Goal: Task Accomplishment & Management: Complete application form

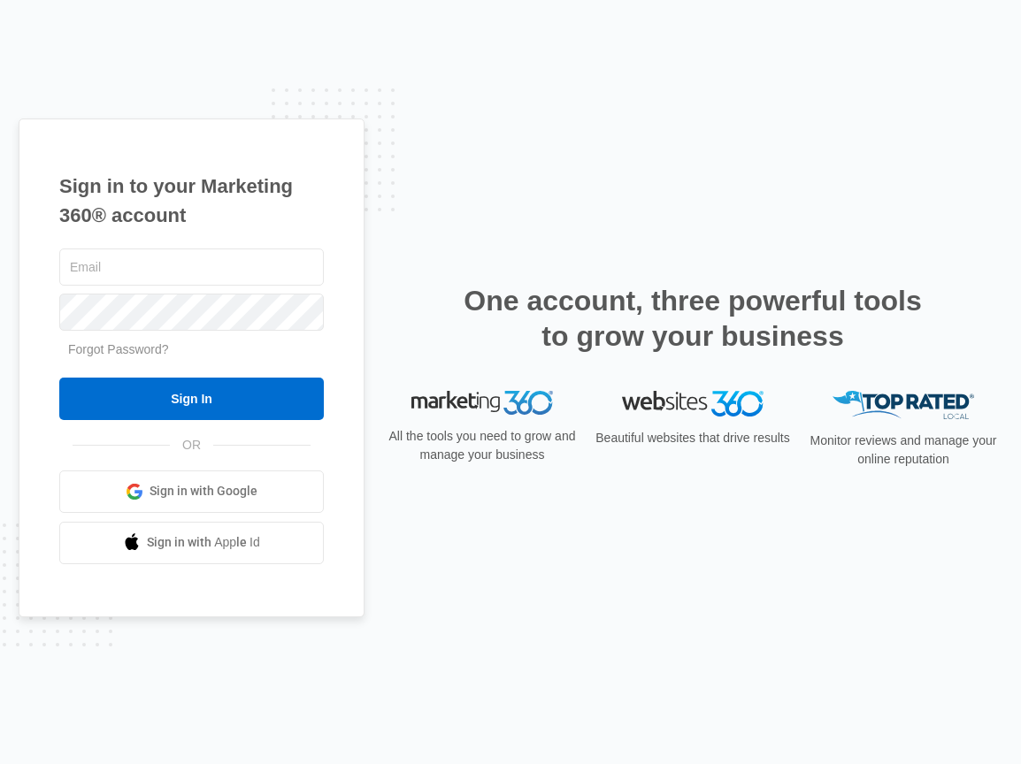
type input "[EMAIL_ADDRESS][DOMAIN_NAME]"
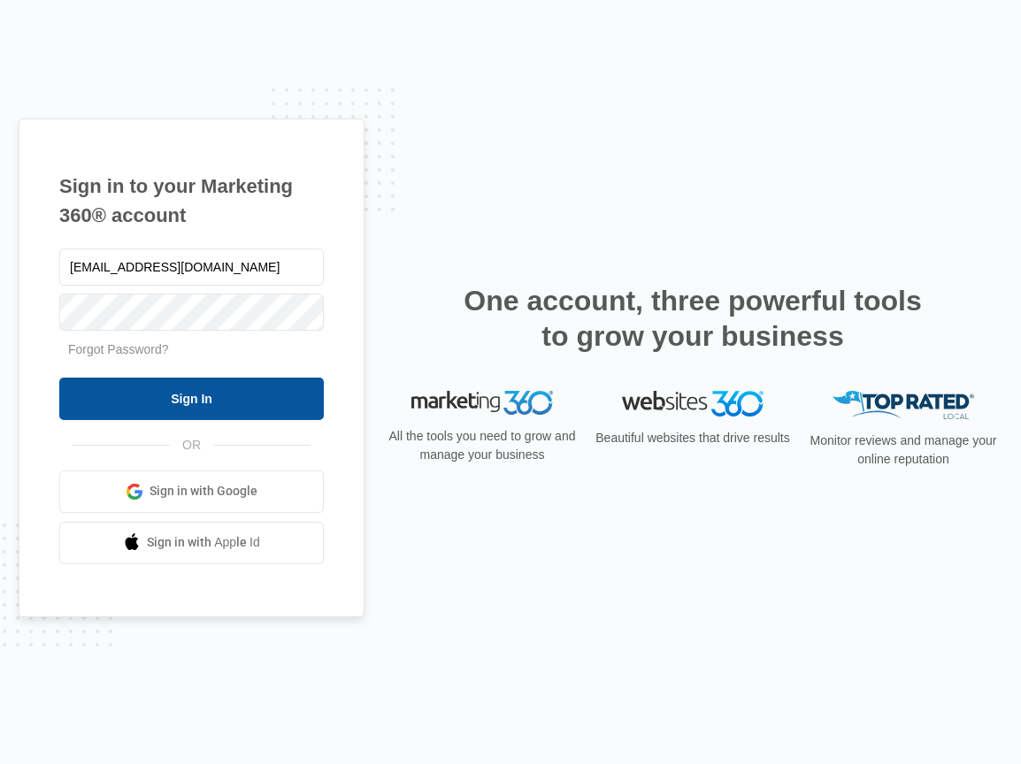
click at [151, 403] on input "Sign In" at bounding box center [191, 399] width 264 height 42
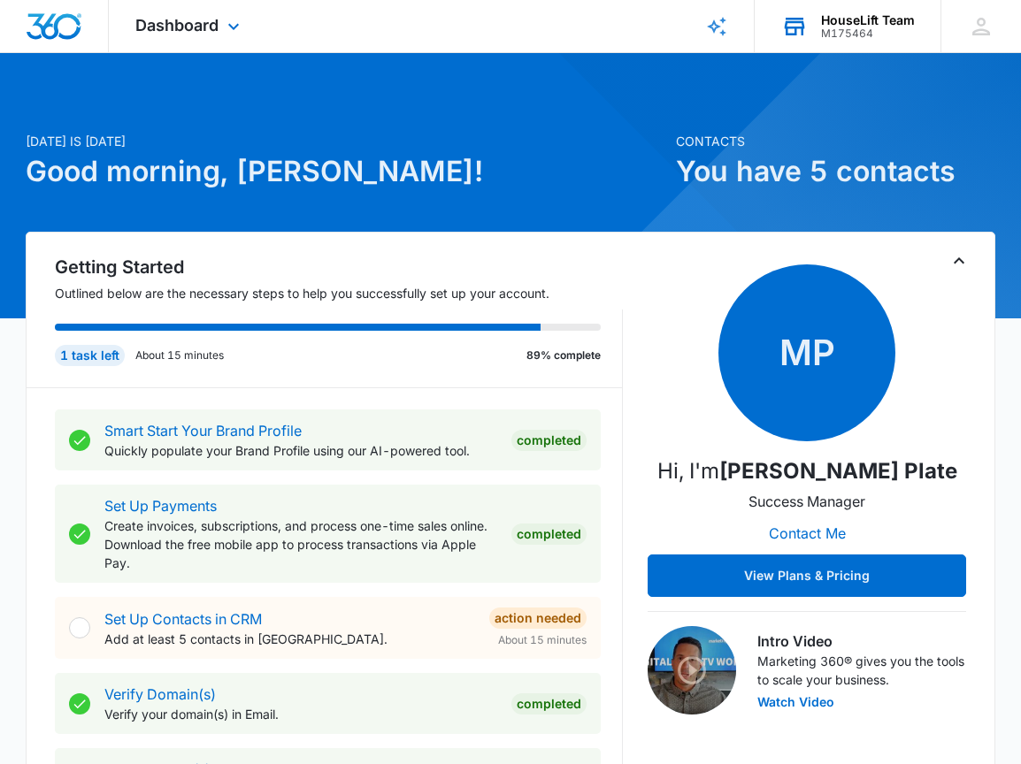
click at [843, 22] on div "HouseLift Team" at bounding box center [868, 20] width 94 height 14
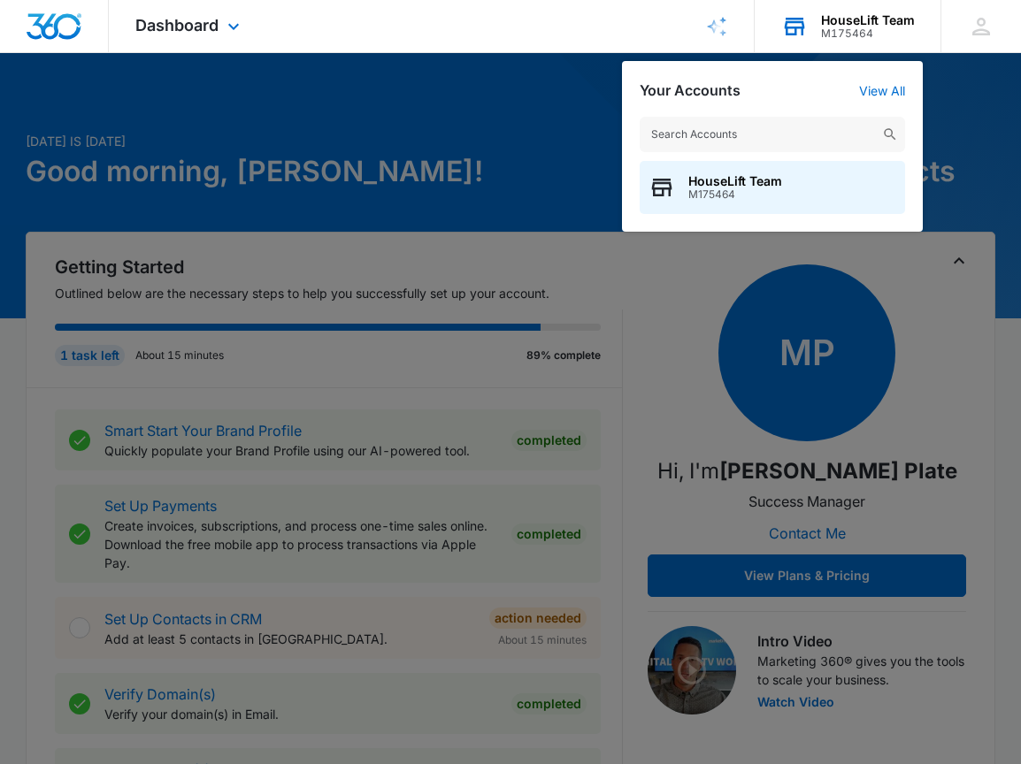
click at [843, 22] on div "HouseLift Team" at bounding box center [868, 20] width 94 height 14
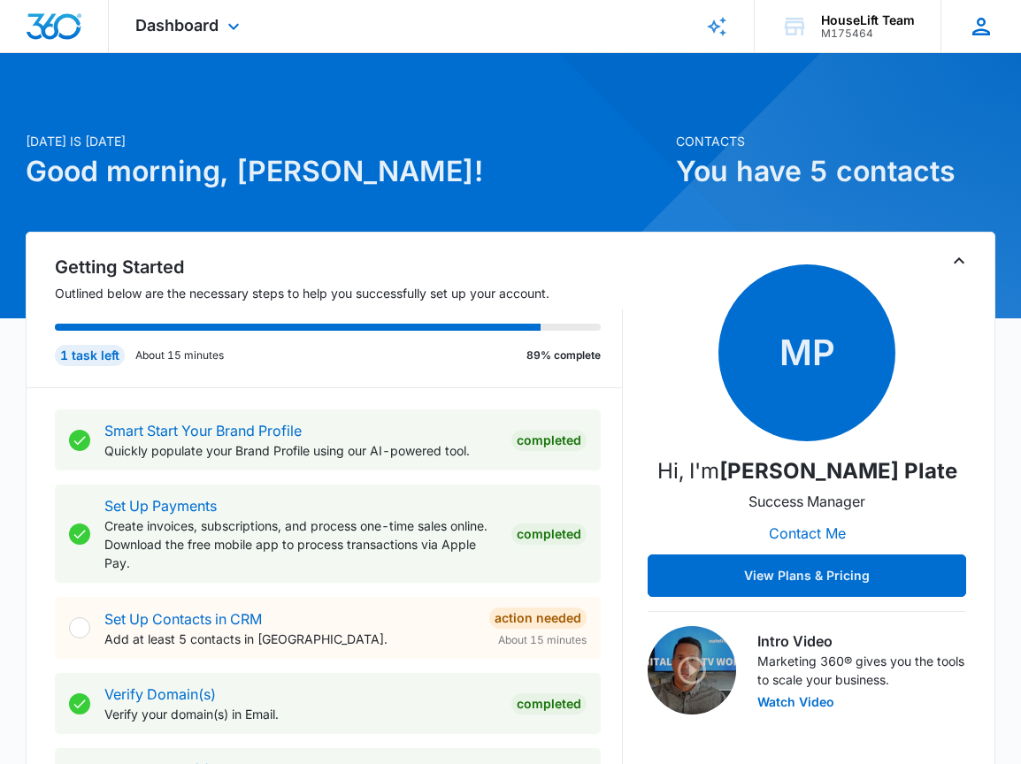
click at [985, 23] on icon at bounding box center [981, 26] width 27 height 27
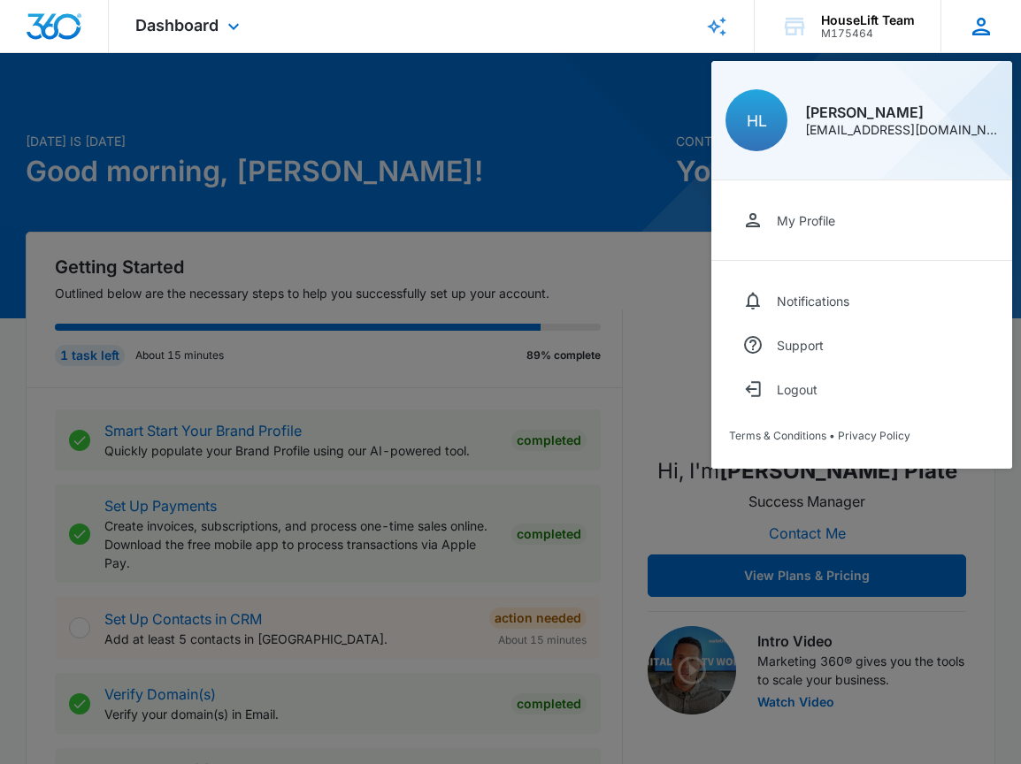
click at [985, 23] on icon at bounding box center [981, 26] width 27 height 27
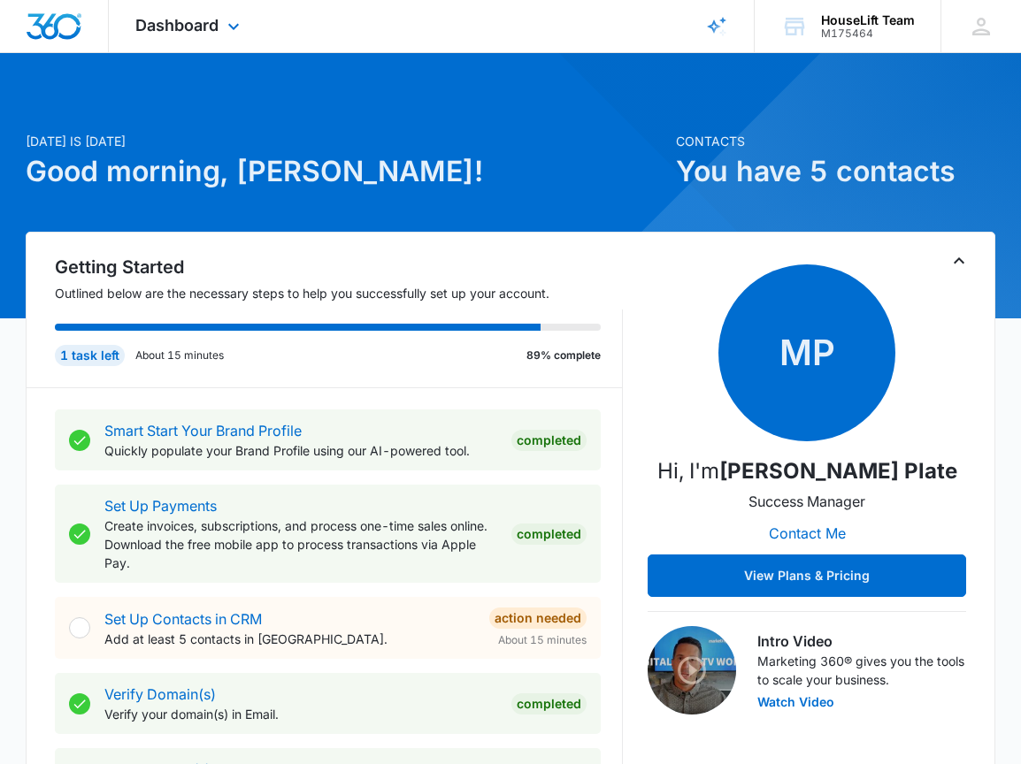
click at [60, 20] on img "Dashboard" at bounding box center [54, 26] width 57 height 27
click at [161, 26] on span "Dashboard" at bounding box center [176, 25] width 83 height 19
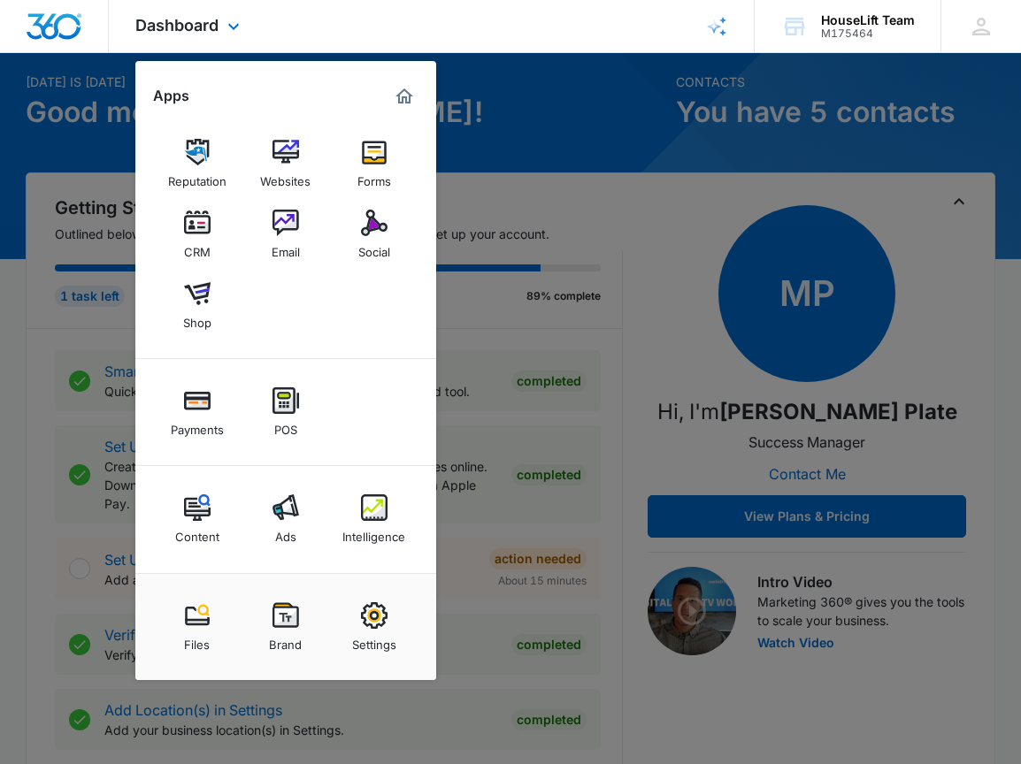
scroll to position [64, 0]
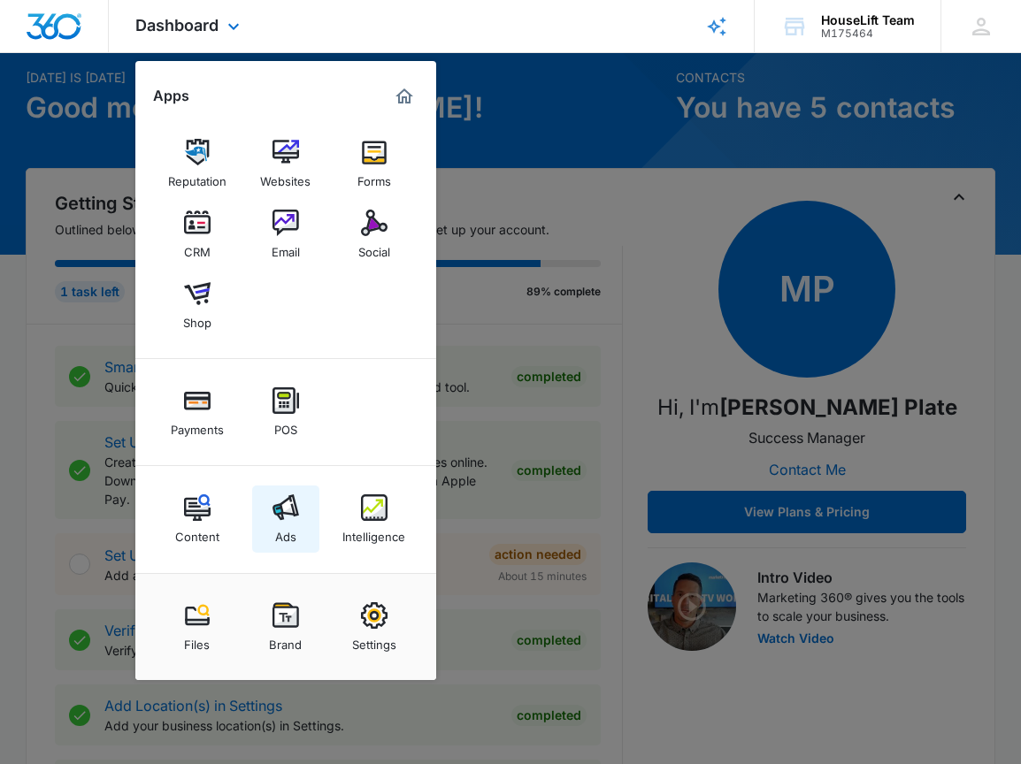
click at [293, 511] on img at bounding box center [285, 507] width 27 height 27
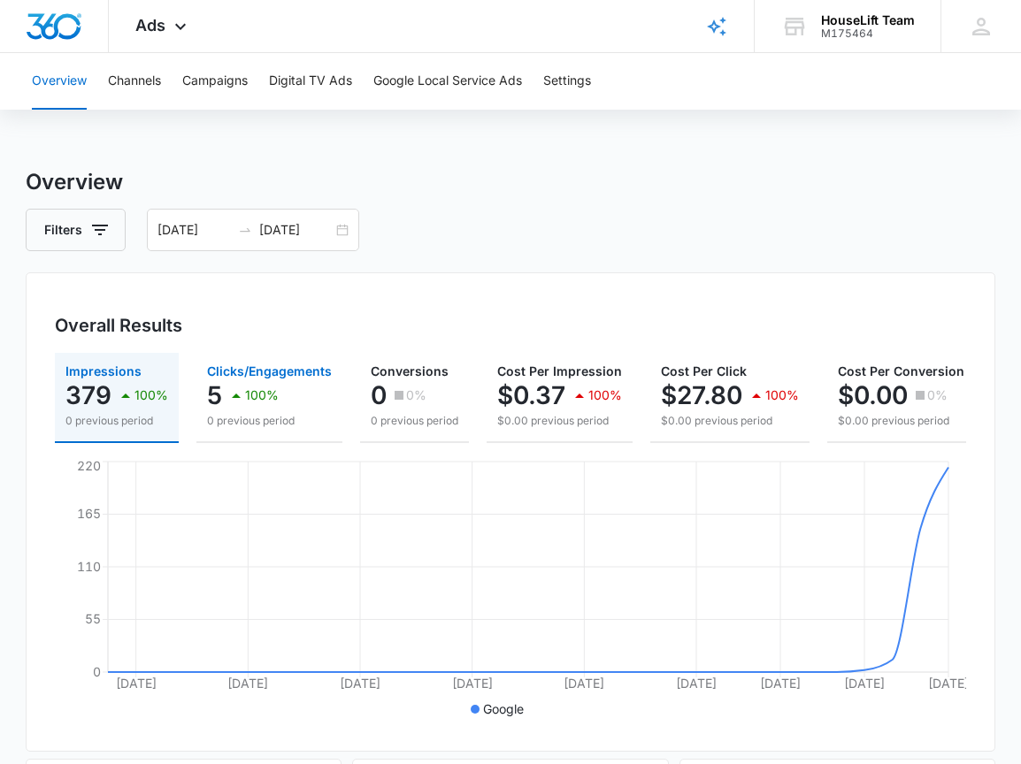
click at [264, 397] on p "100%" at bounding box center [262, 395] width 34 height 12
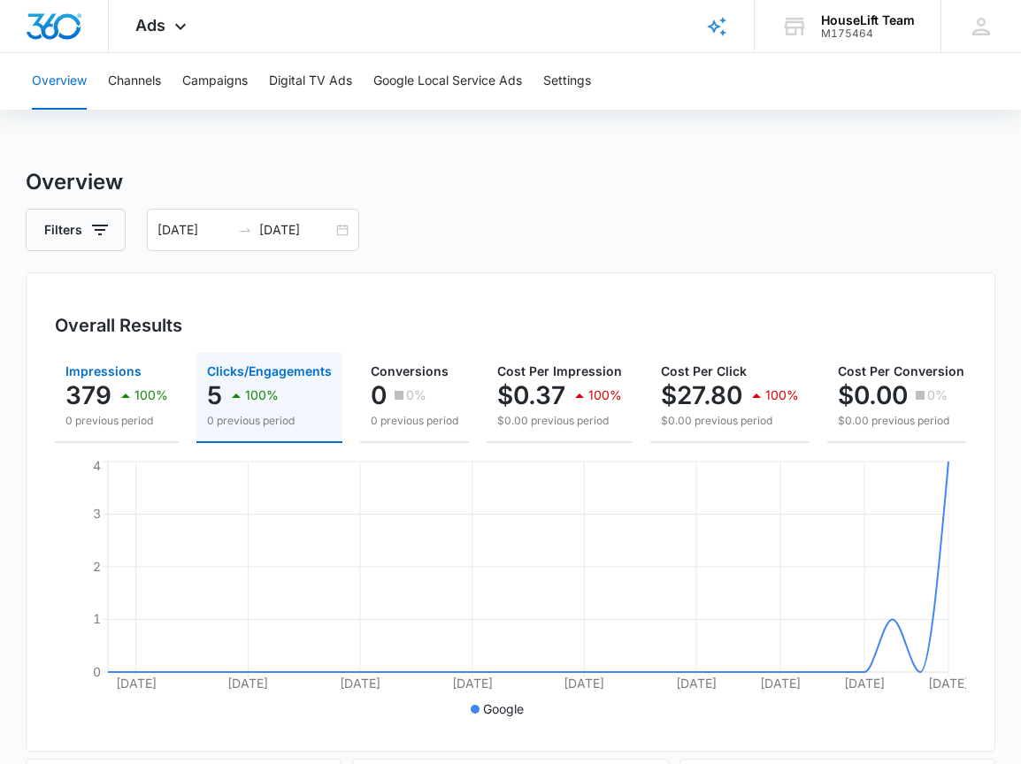
click at [121, 394] on icon "button" at bounding box center [125, 395] width 21 height 21
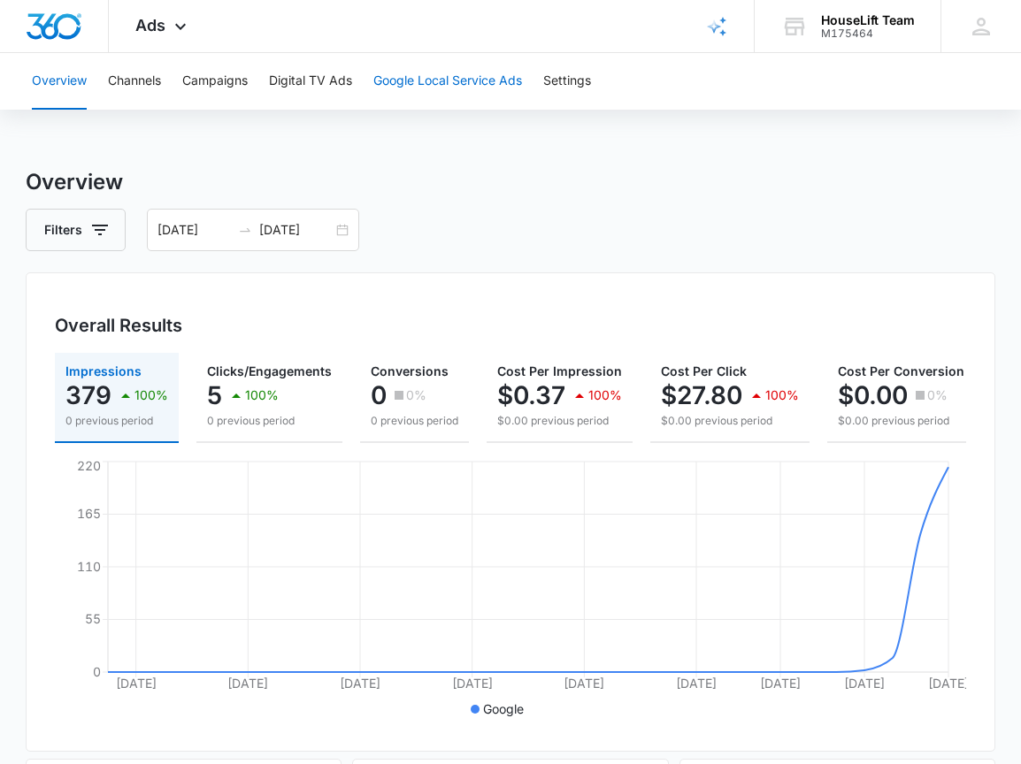
click at [435, 63] on button "Google Local Service Ads" at bounding box center [447, 81] width 149 height 57
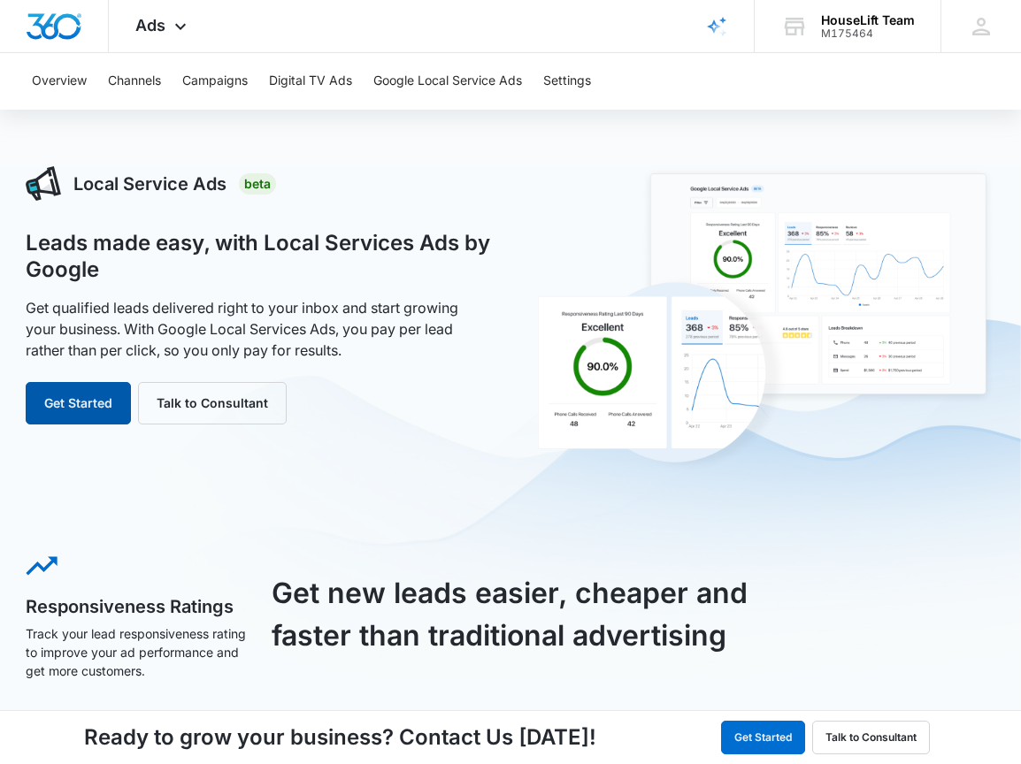
click at [81, 397] on button "Get Started" at bounding box center [78, 403] width 105 height 42
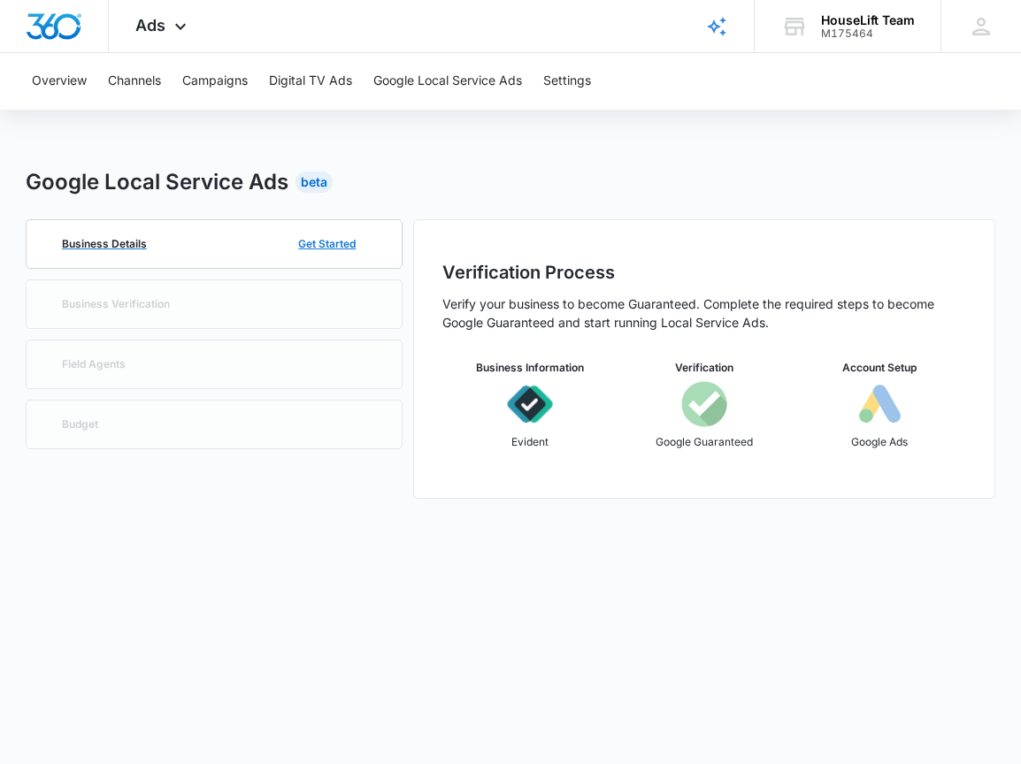
click at [338, 241] on button "Get Started" at bounding box center [326, 244] width 93 height 42
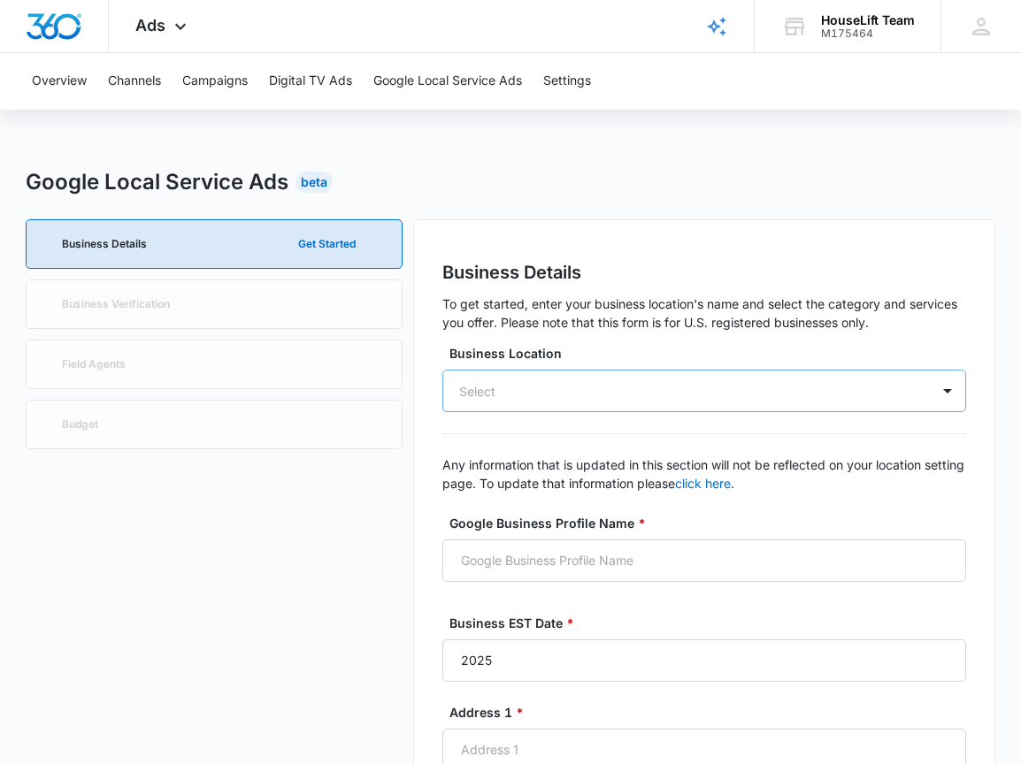
click at [581, 394] on div "Select" at bounding box center [704, 391] width 524 height 42
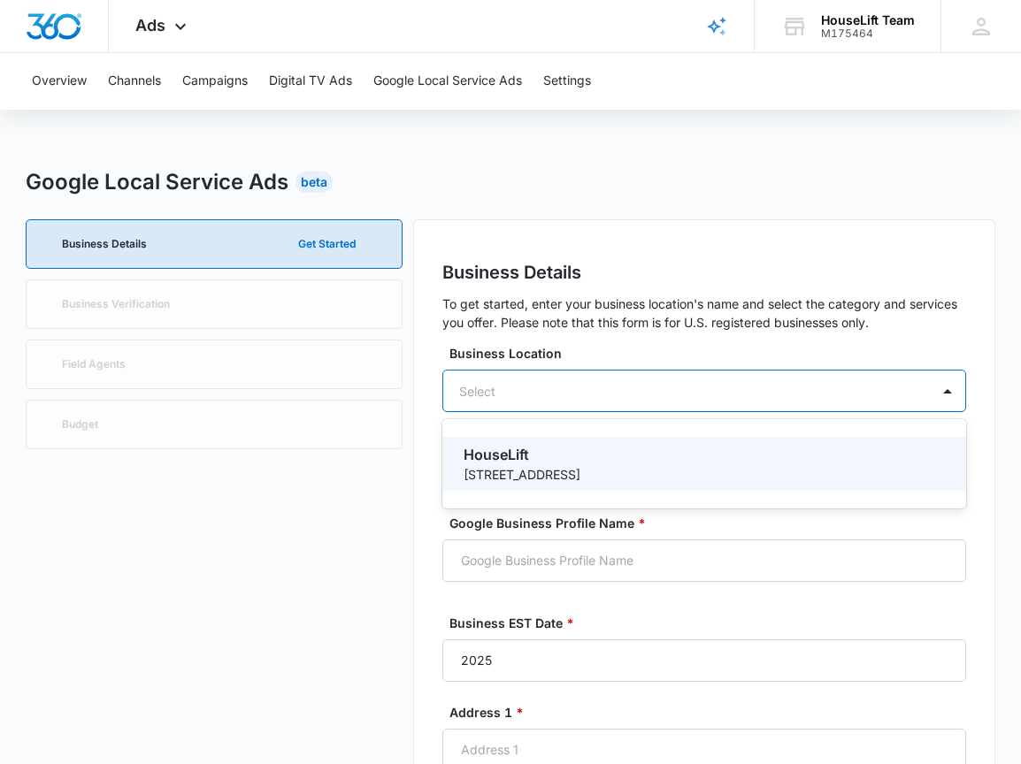
click at [565, 472] on p "4445 Interstate 30" at bounding box center [702, 474] width 478 height 19
type input "HouseLift"
type input "4445 Interstate 30"
type input "29"
type input "Mesquite"
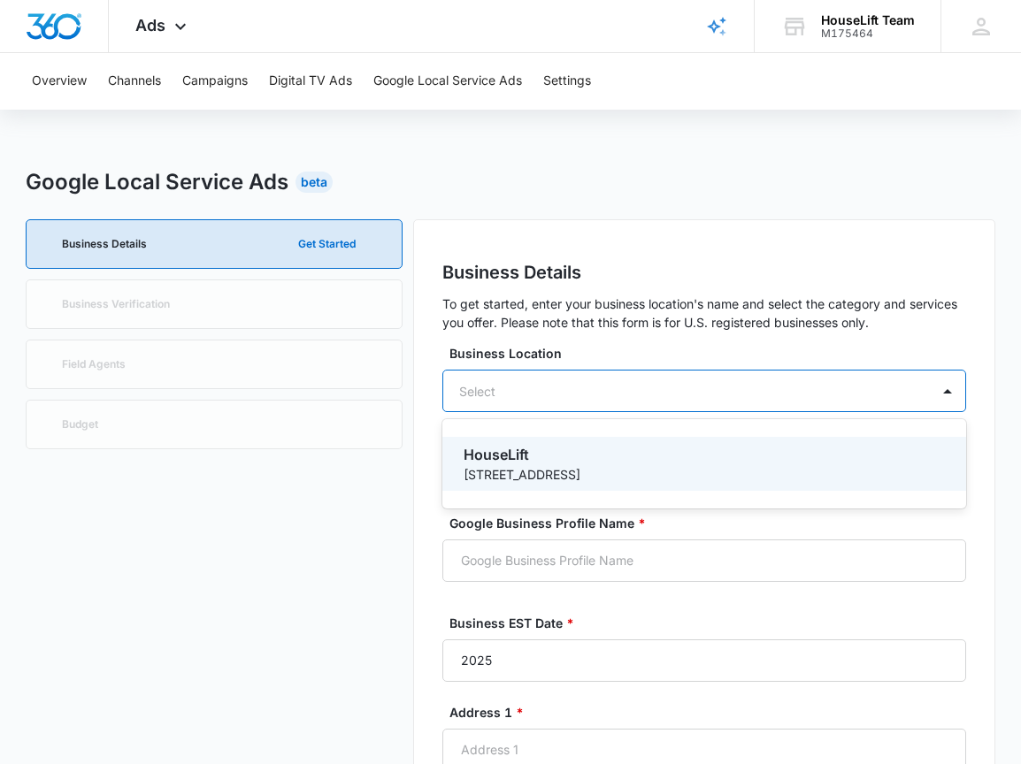
type input "75150"
type input "2145015353"
type input "https://houseliftteam.com/"
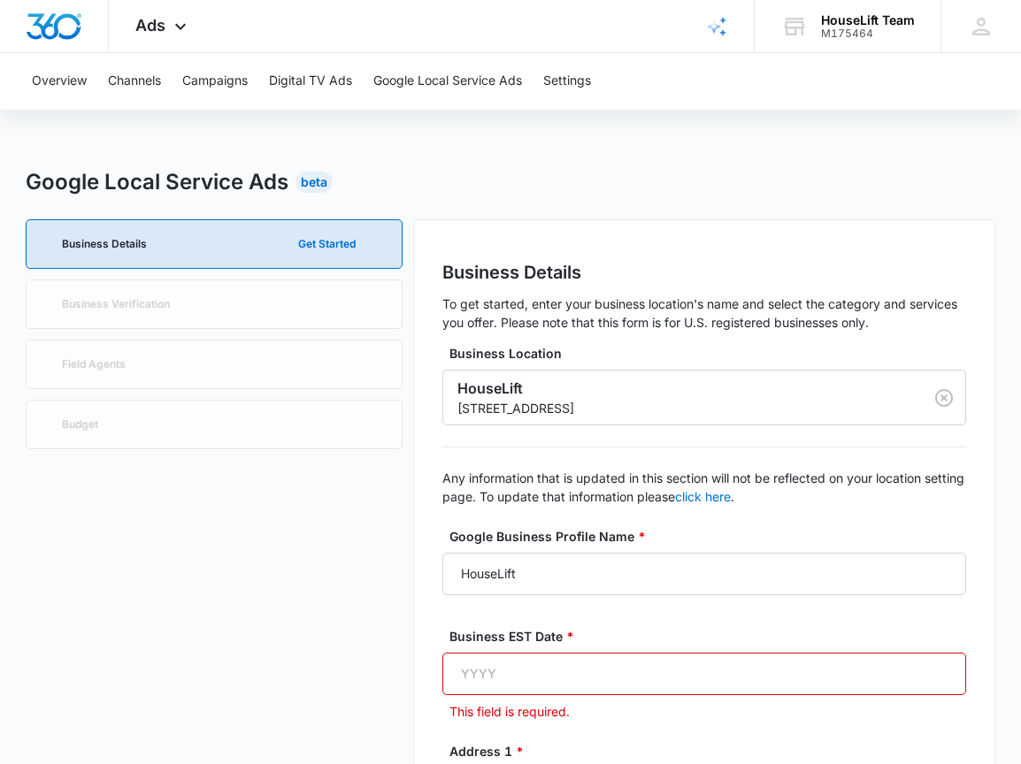
click at [503, 686] on input "Business EST Date *" at bounding box center [704, 674] width 524 height 42
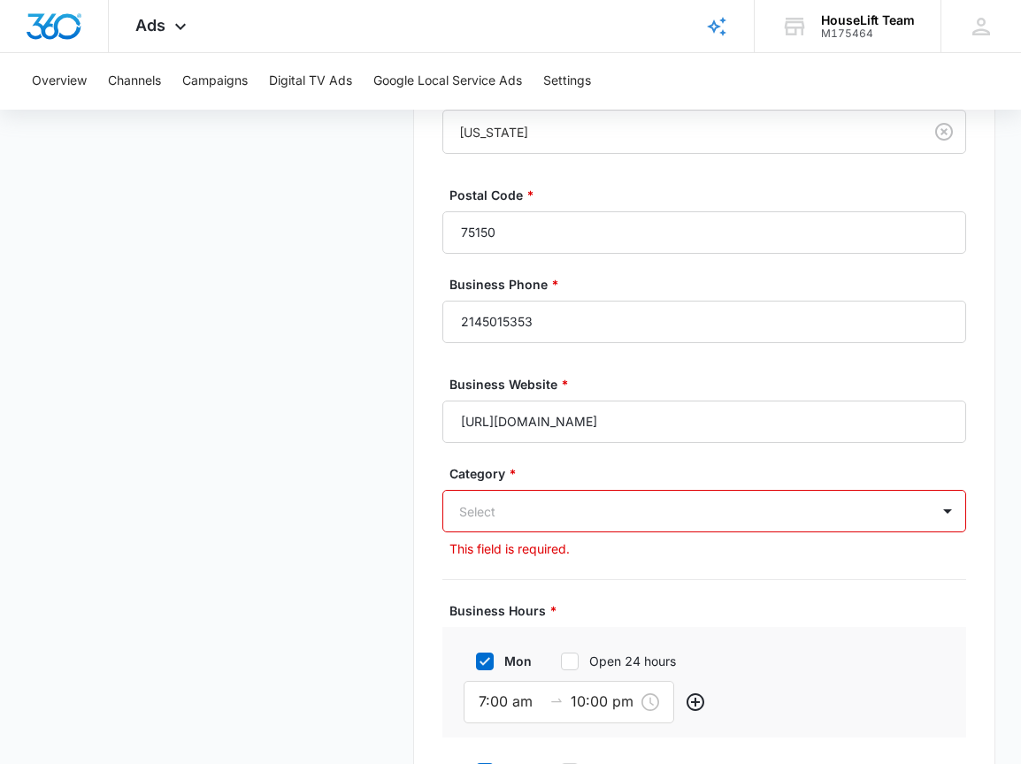
scroll to position [292, 0]
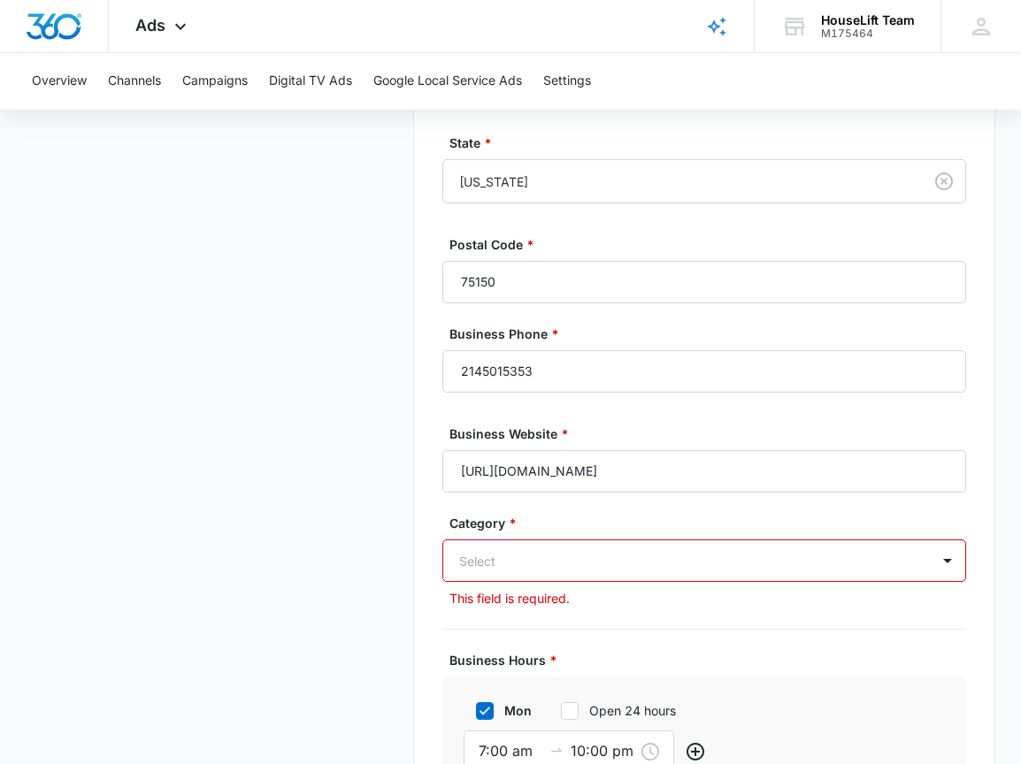
type input "2023"
click at [501, 563] on div "Select" at bounding box center [704, 560] width 524 height 42
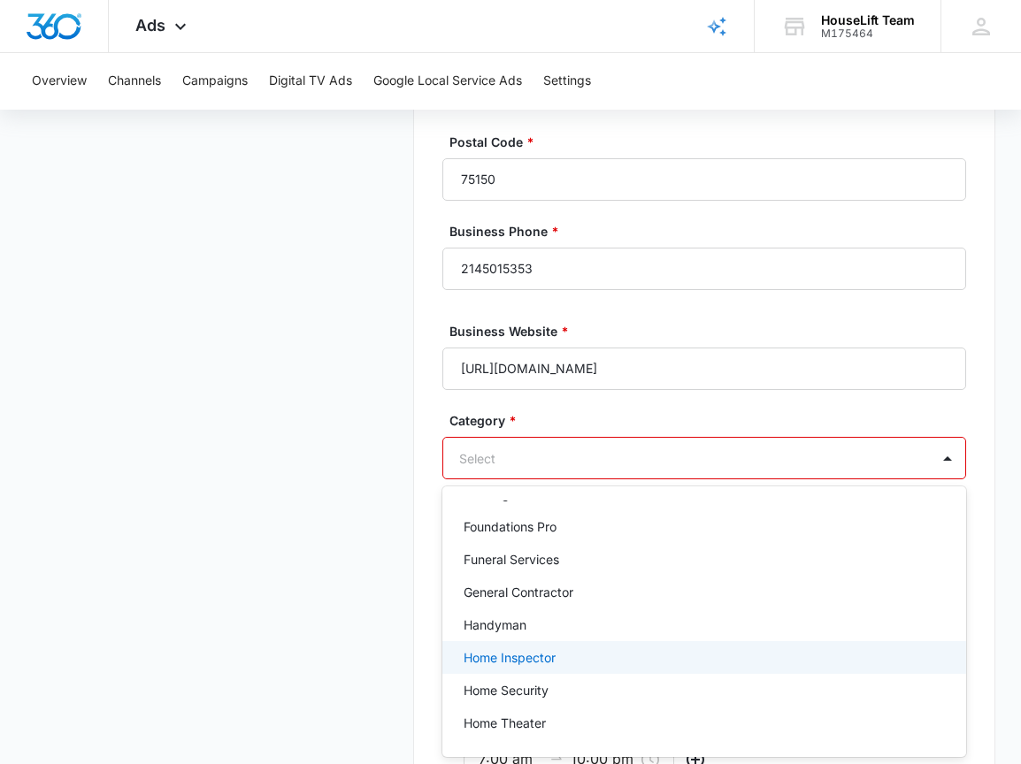
scroll to position [833, 0]
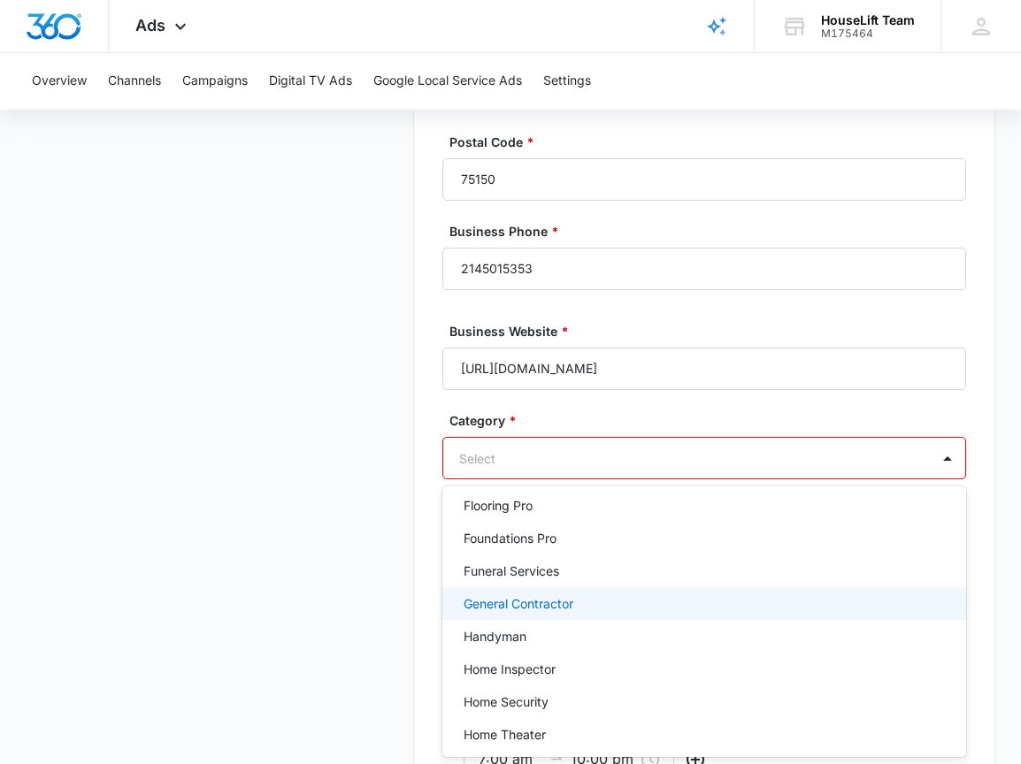
click at [508, 606] on p "General Contractor" at bounding box center [518, 603] width 110 height 19
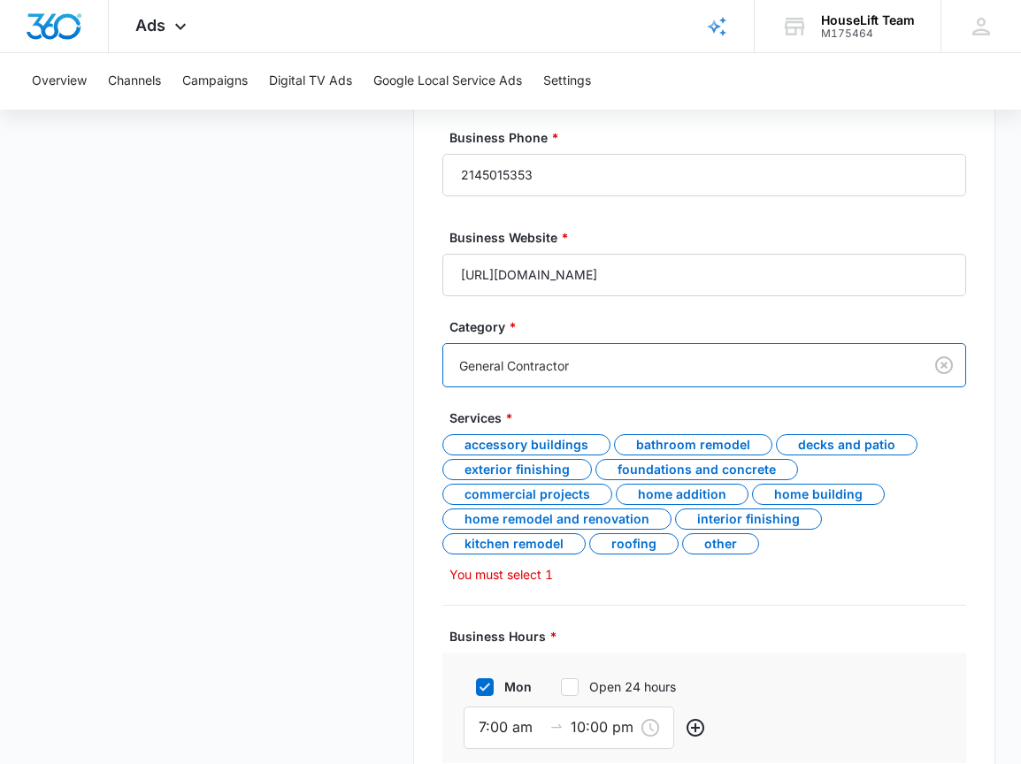
scroll to position [1071, 0]
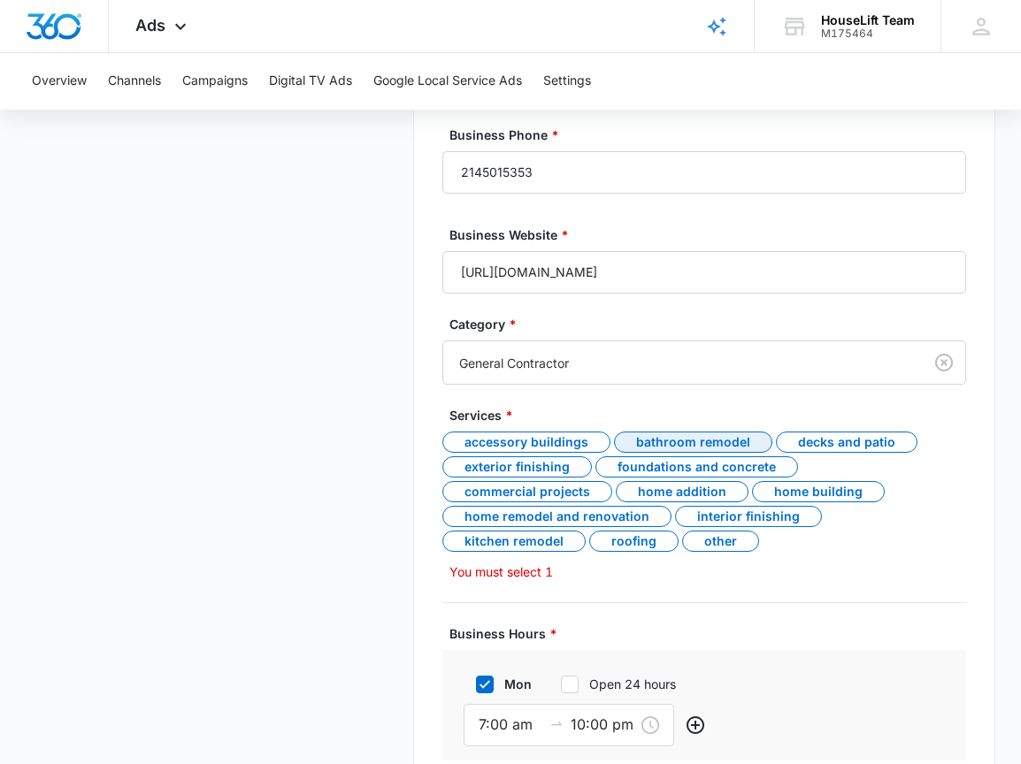
click at [662, 436] on div "Bathroom remodel" at bounding box center [693, 442] width 158 height 21
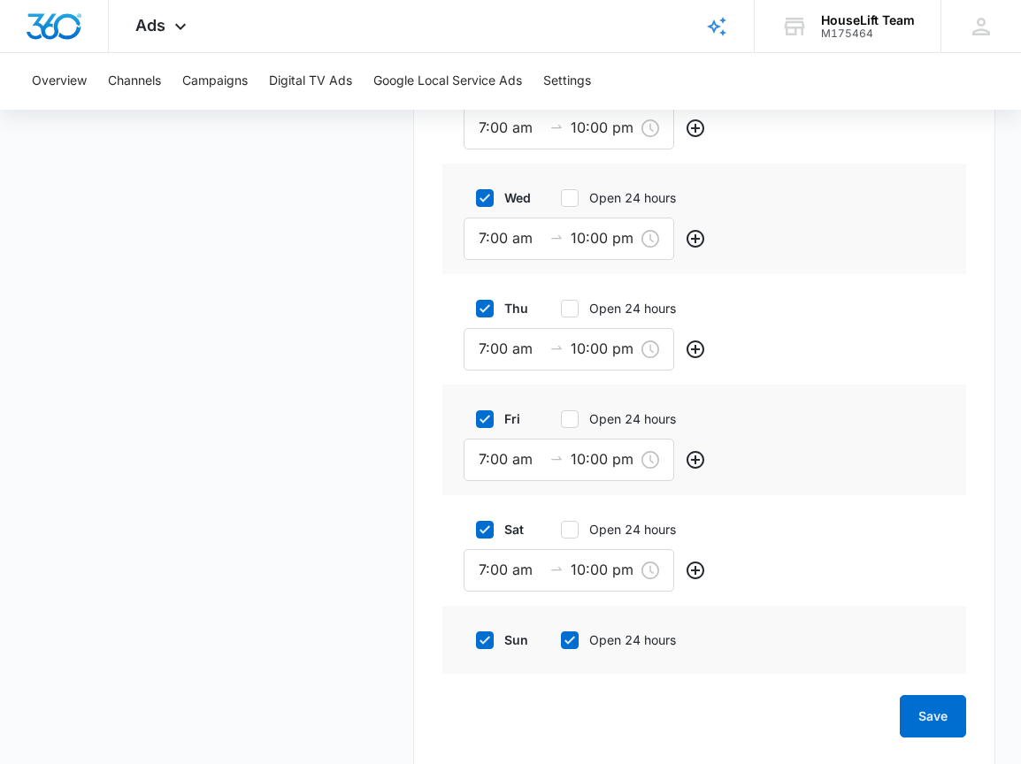
scroll to position [1752, 0]
click at [485, 632] on div at bounding box center [485, 641] width 18 height 18
click at [476, 635] on input "sun" at bounding box center [469, 641] width 12 height 12
checkbox input "false"
click at [936, 696] on button "Save" at bounding box center [932, 717] width 66 height 42
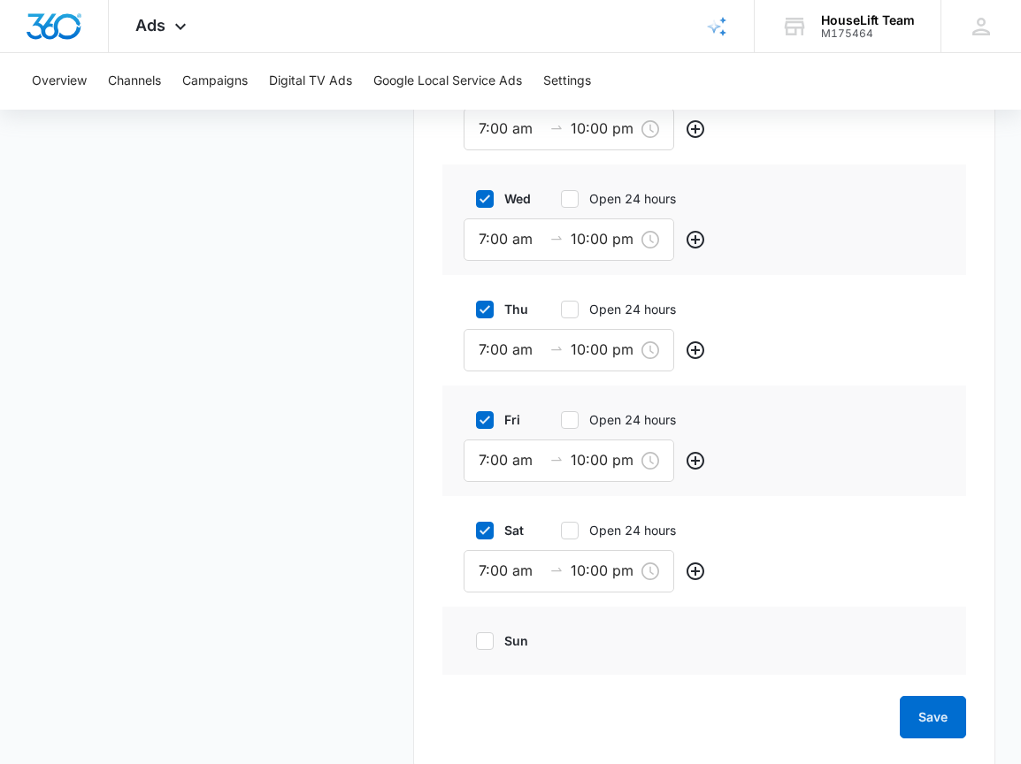
scroll to position [0, 0]
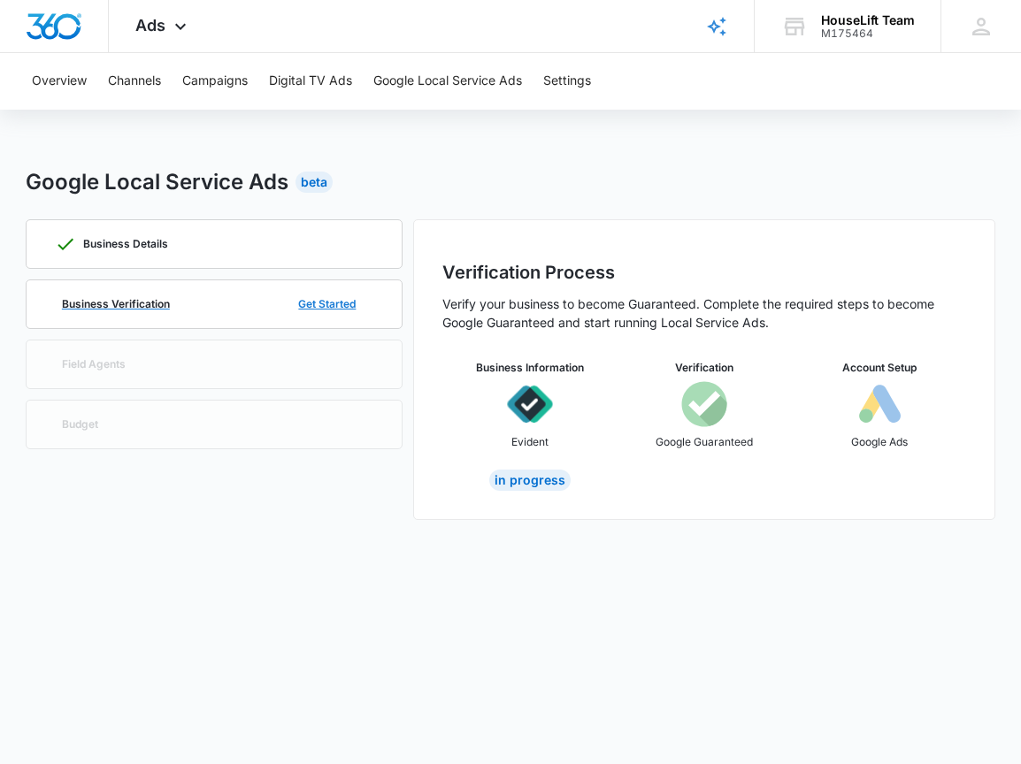
click at [307, 294] on button "Get Started" at bounding box center [326, 304] width 93 height 42
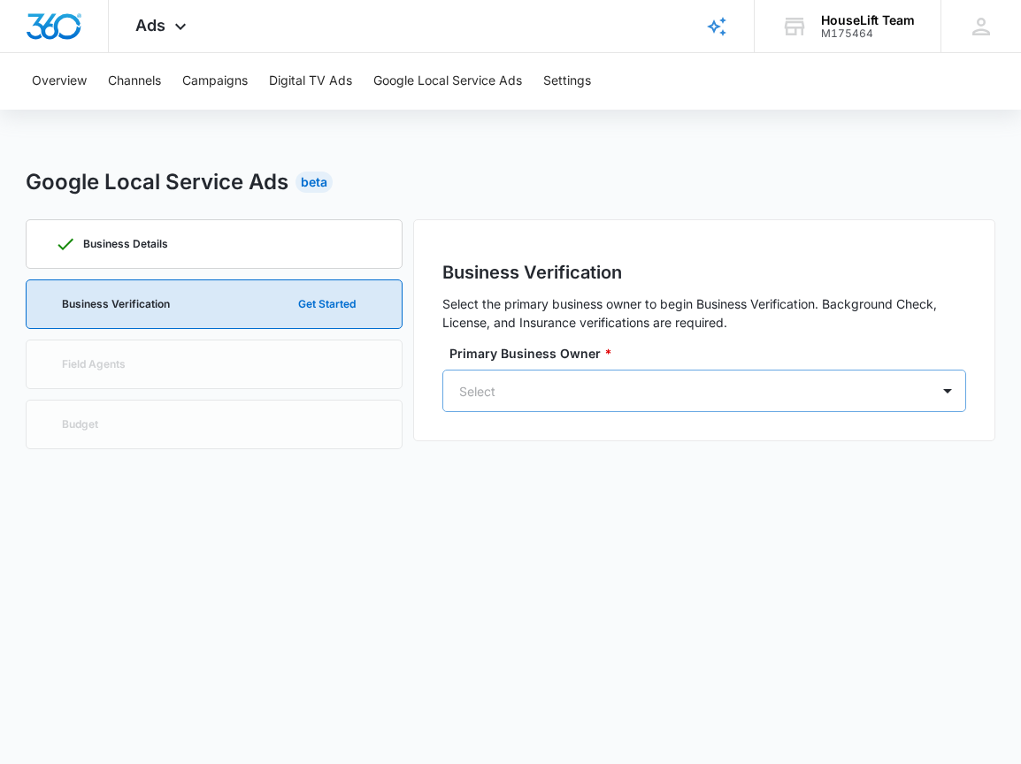
click at [546, 385] on div at bounding box center [683, 391] width 448 height 22
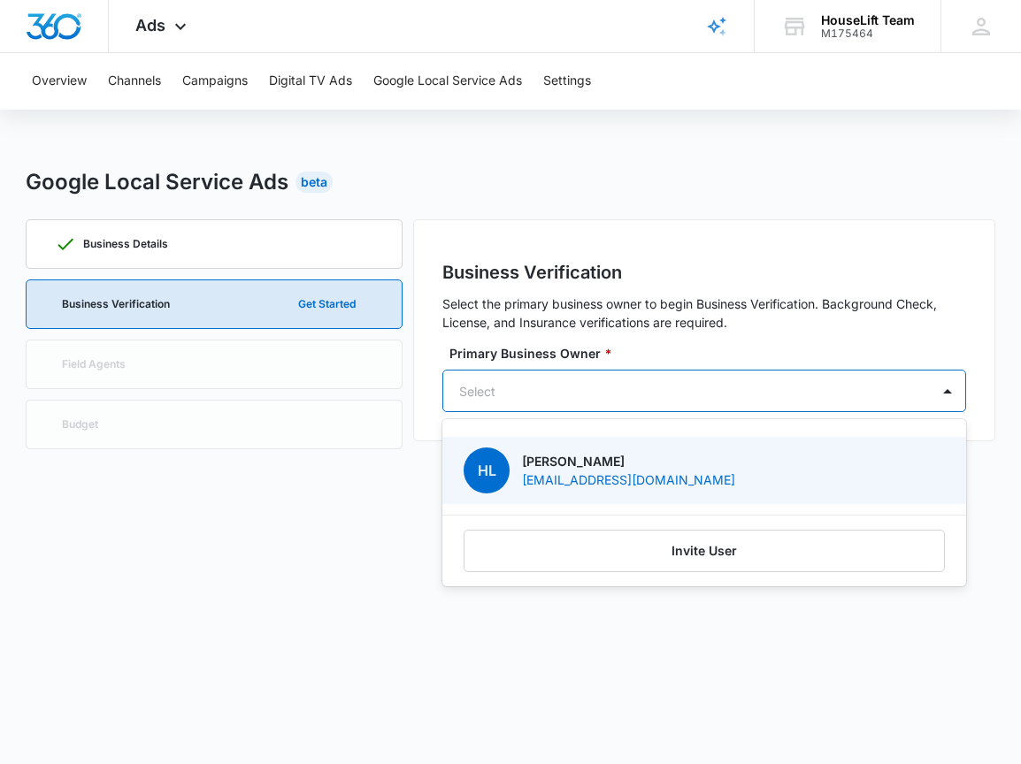
click at [575, 463] on p "[PERSON_NAME]" at bounding box center [628, 461] width 213 height 19
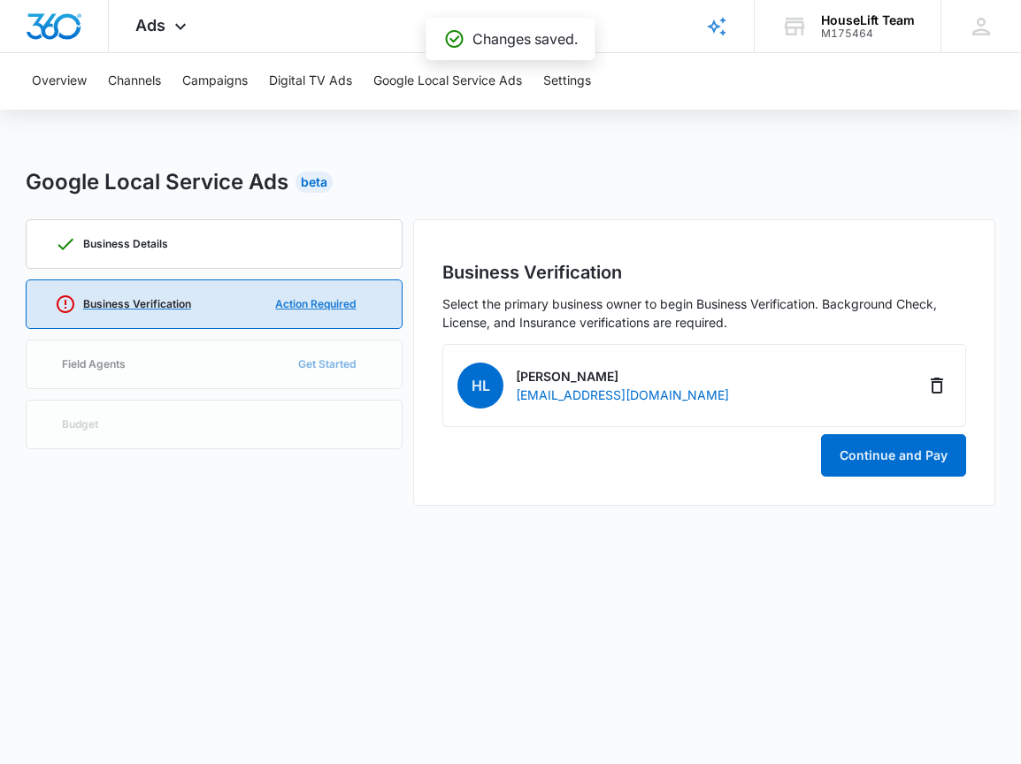
click at [309, 302] on button "Action Required" at bounding box center [315, 304] width 116 height 42
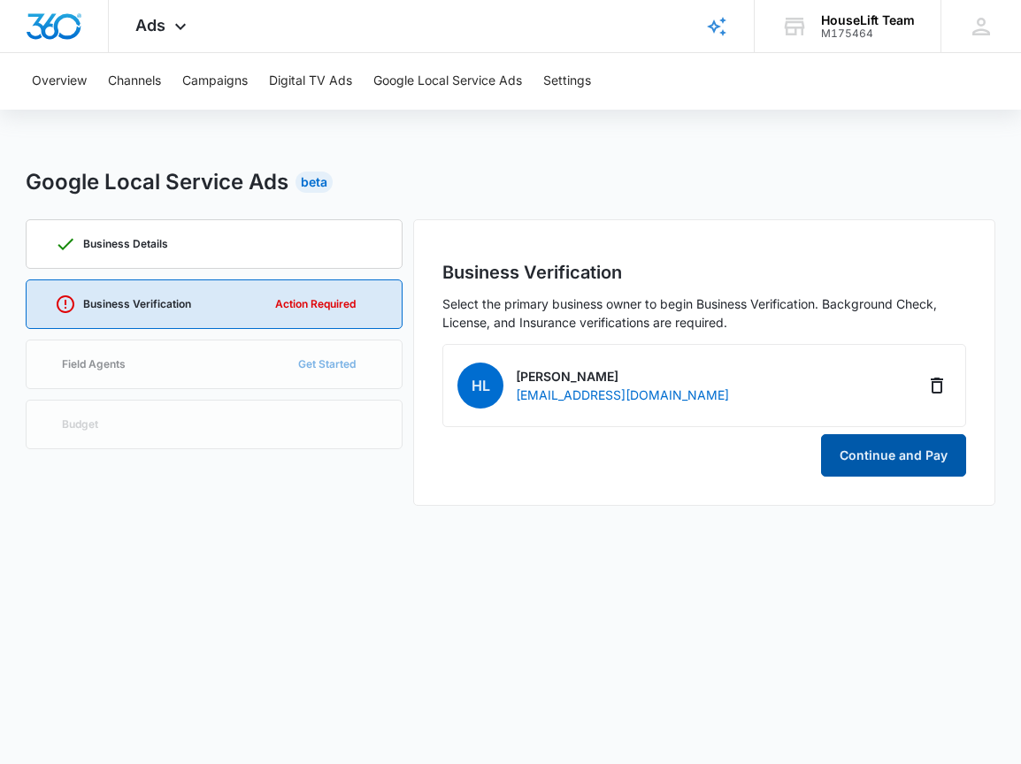
click at [916, 459] on button "Continue and Pay" at bounding box center [893, 455] width 145 height 42
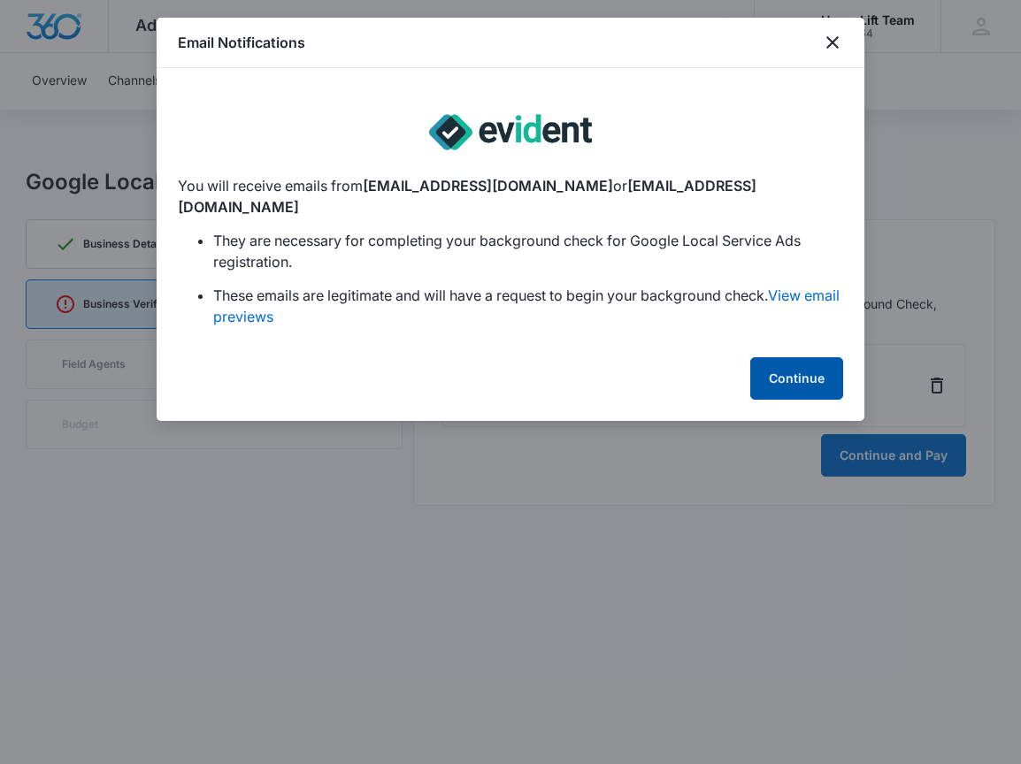
click at [769, 357] on button "Continue" at bounding box center [796, 378] width 93 height 42
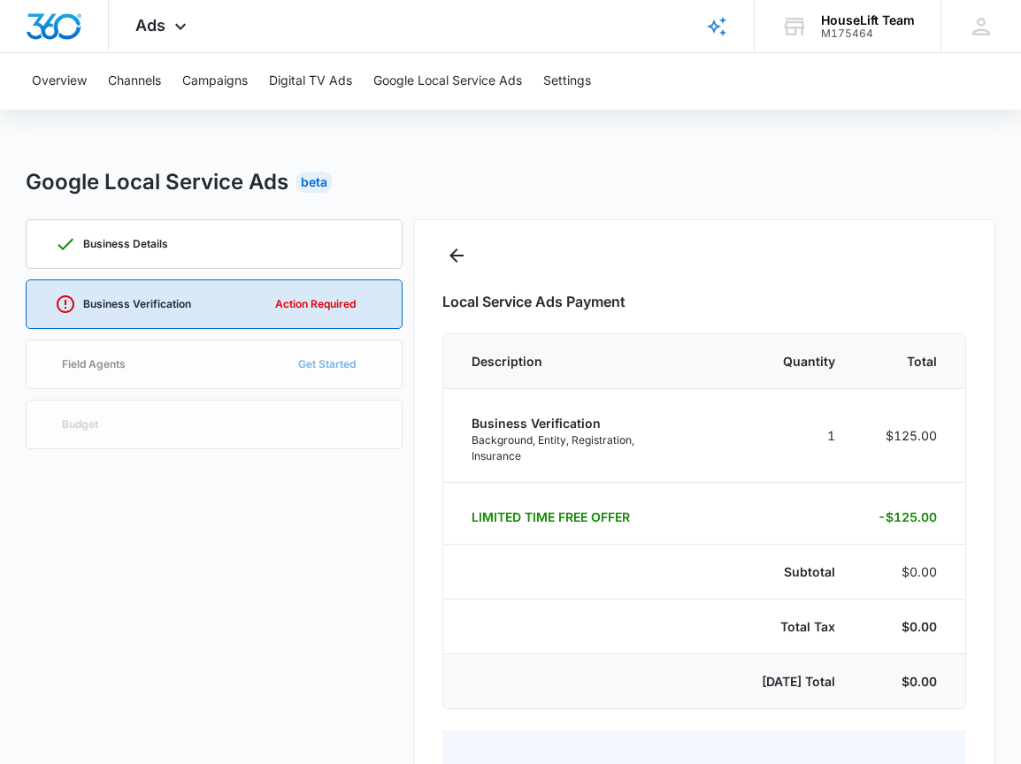
select select "pm_1Rfm00A4n8RTgNjURSGiKB2t"
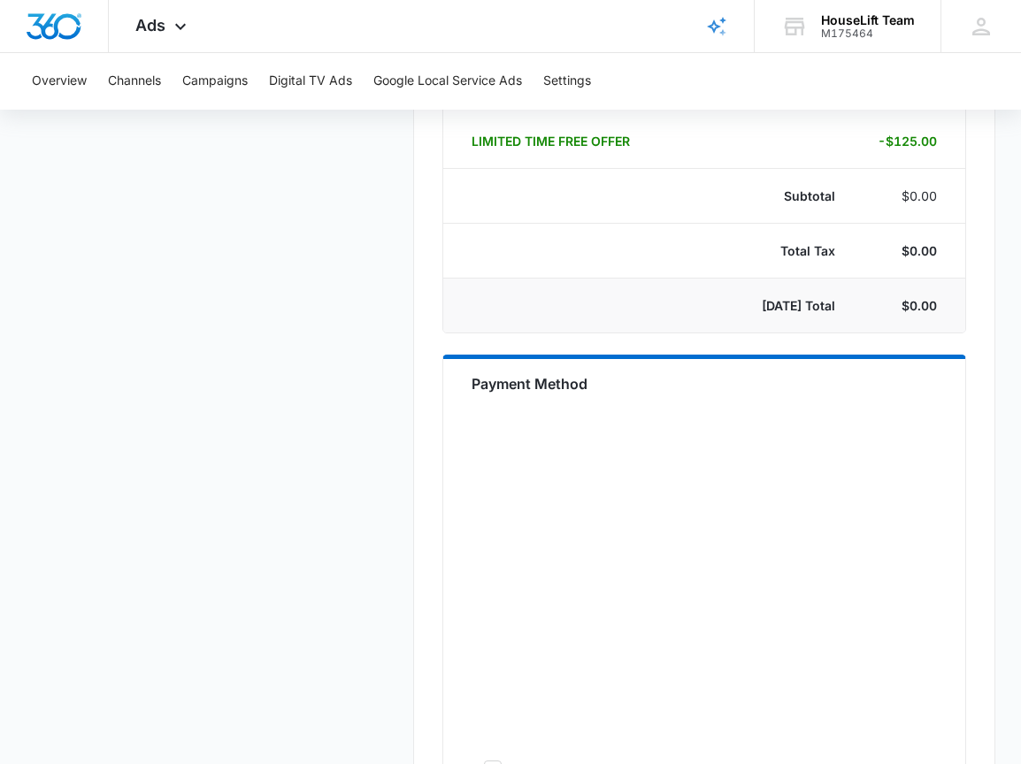
scroll to position [392, 0]
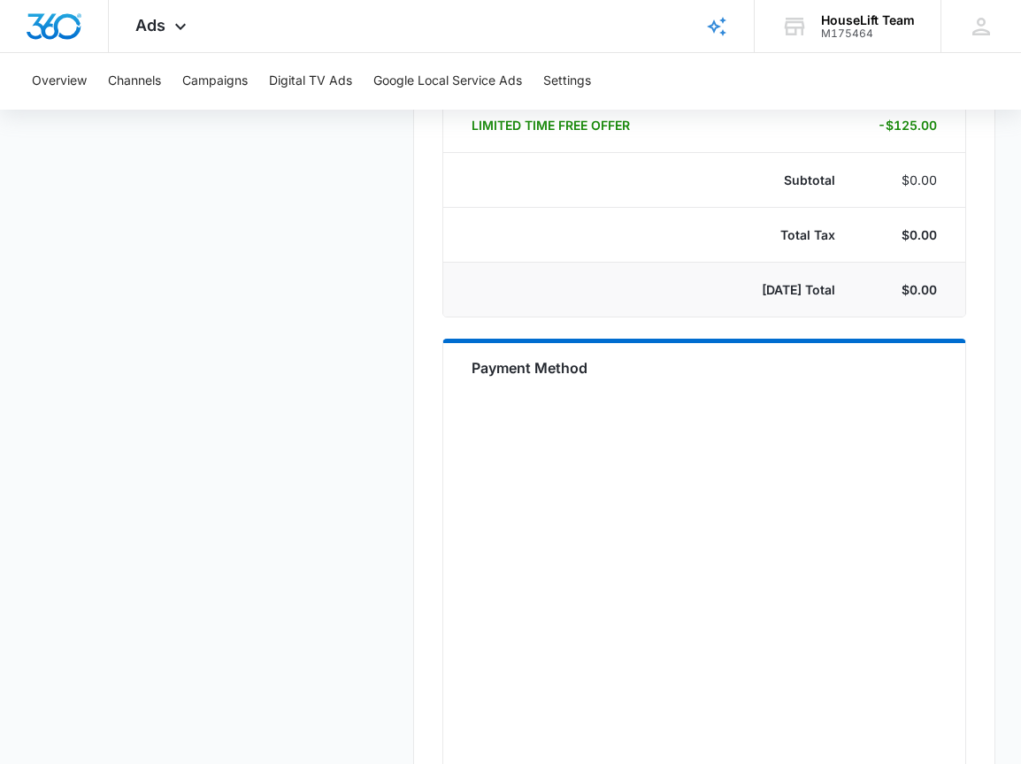
click at [325, 532] on div "Business Details Business Verification Action Required Field Agents Get Started…" at bounding box center [215, 448] width 378 height 1241
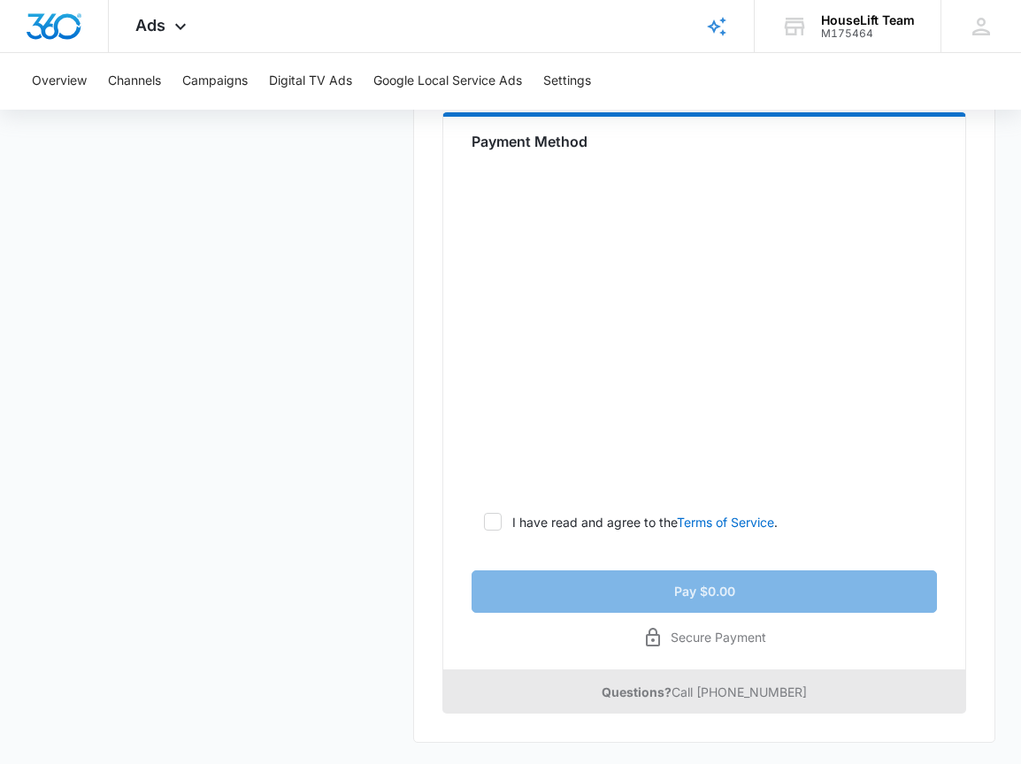
scroll to position [637, 0]
click at [527, 524] on p "I have read and agree to the Terms of Service ." at bounding box center [644, 522] width 265 height 19
click at [484, 524] on input "I have read and agree to the Terms of Service ." at bounding box center [477, 522] width 12 height 12
checkbox input "true"
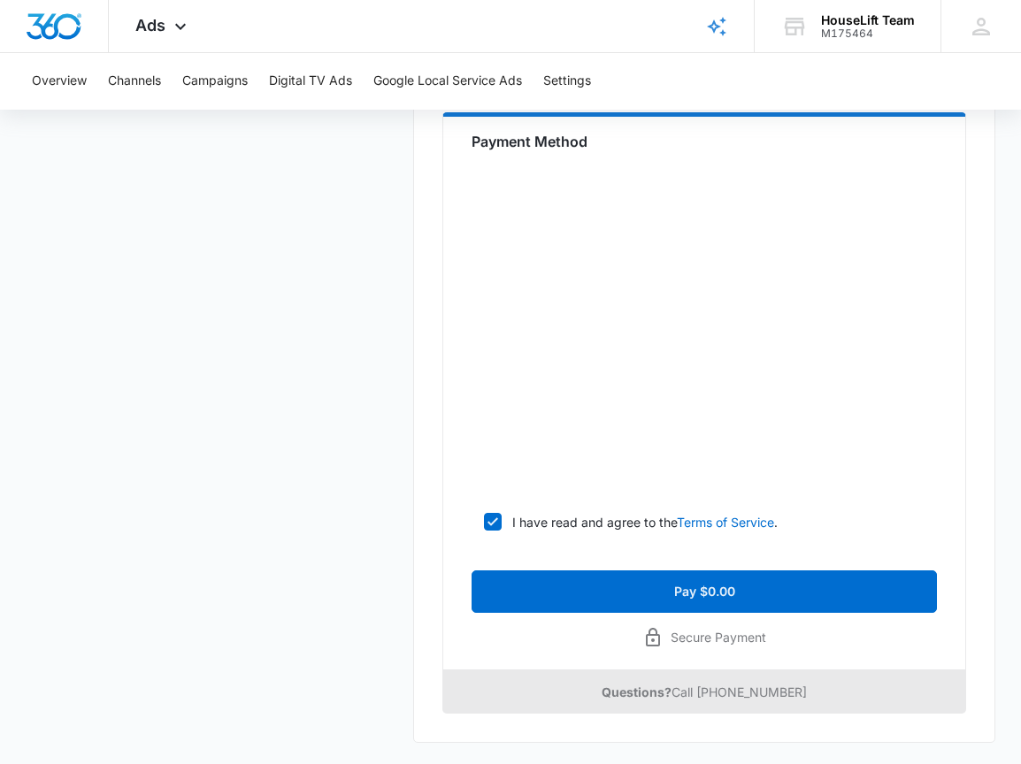
click at [408, 563] on div "Business Details Business Verification Action Required Field Agents Get Started…" at bounding box center [510, 172] width 969 height 1142
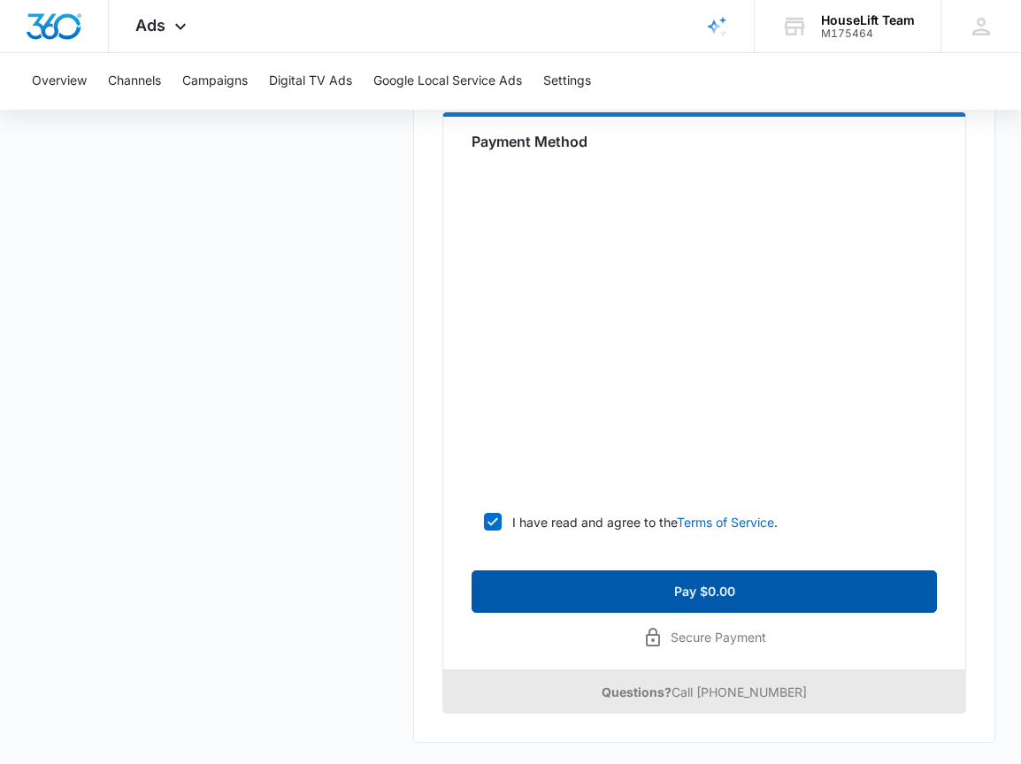
click at [623, 589] on button "Pay $0.00" at bounding box center [703, 591] width 465 height 42
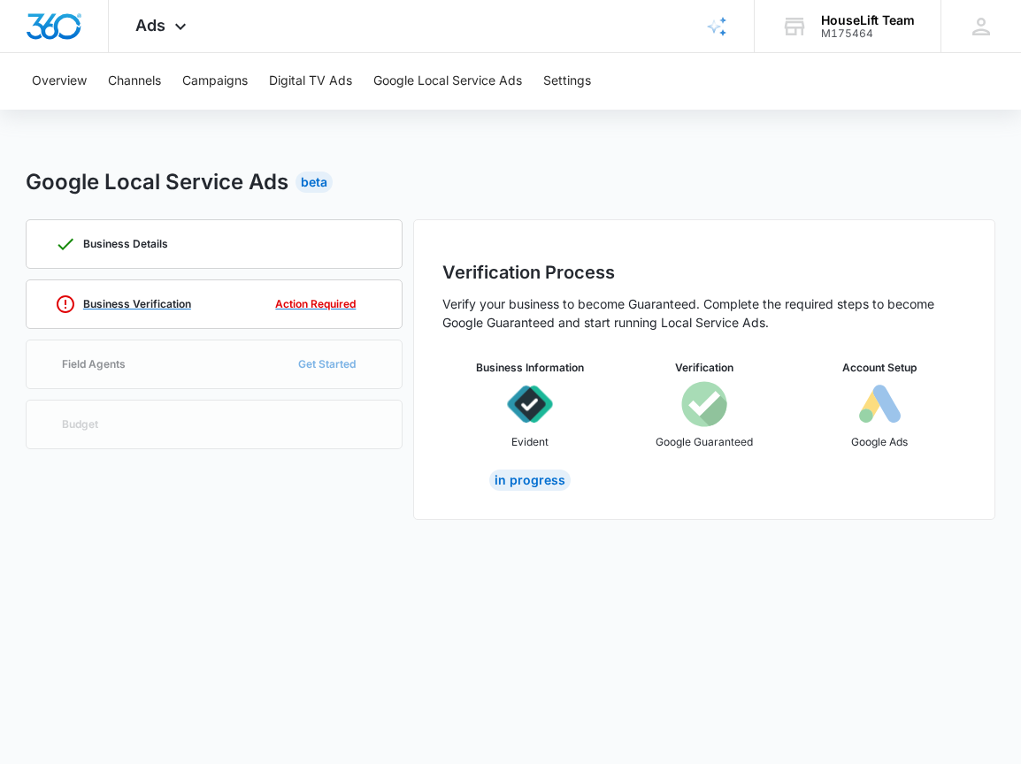
click at [106, 293] on div "Business Verification Action Required" at bounding box center [214, 304] width 319 height 48
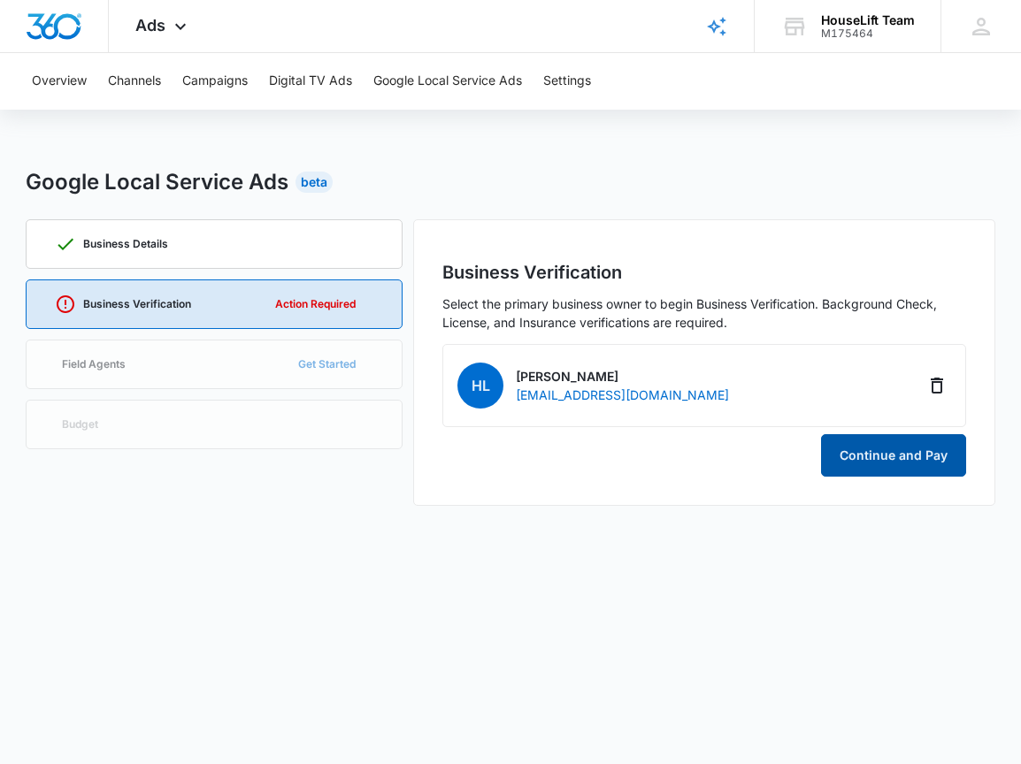
click at [888, 455] on button "Continue and Pay" at bounding box center [893, 455] width 145 height 42
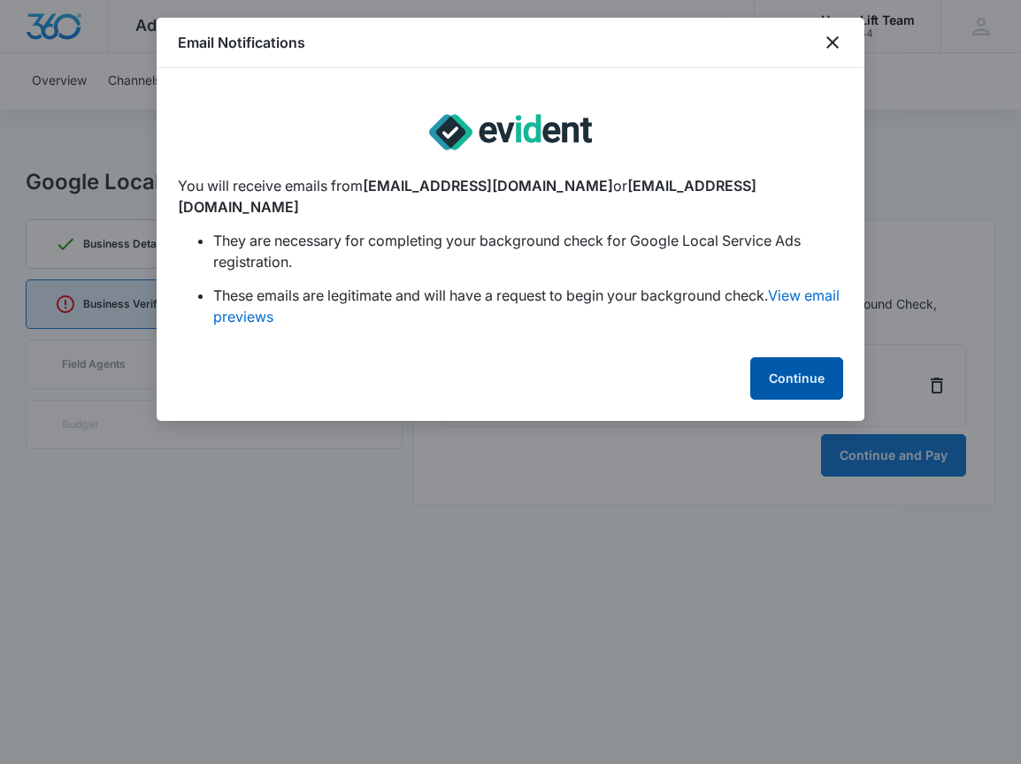
click at [796, 373] on button "Continue" at bounding box center [796, 378] width 93 height 42
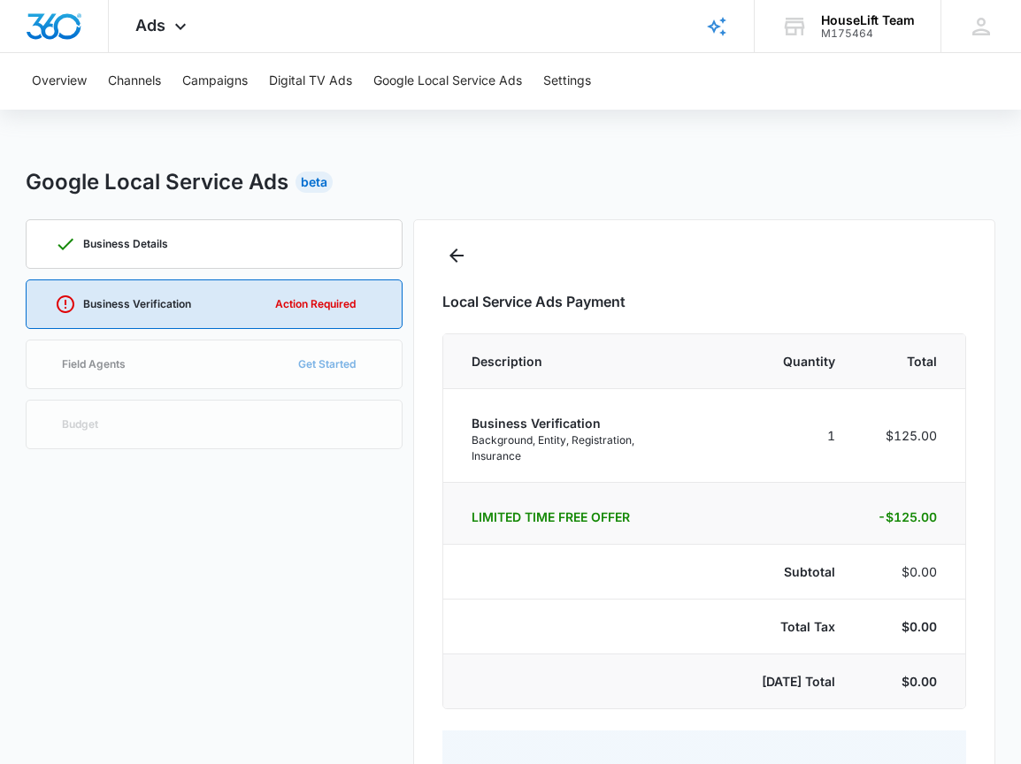
select select "pm_1Rfm00A4n8RTgNjURSGiKB2t"
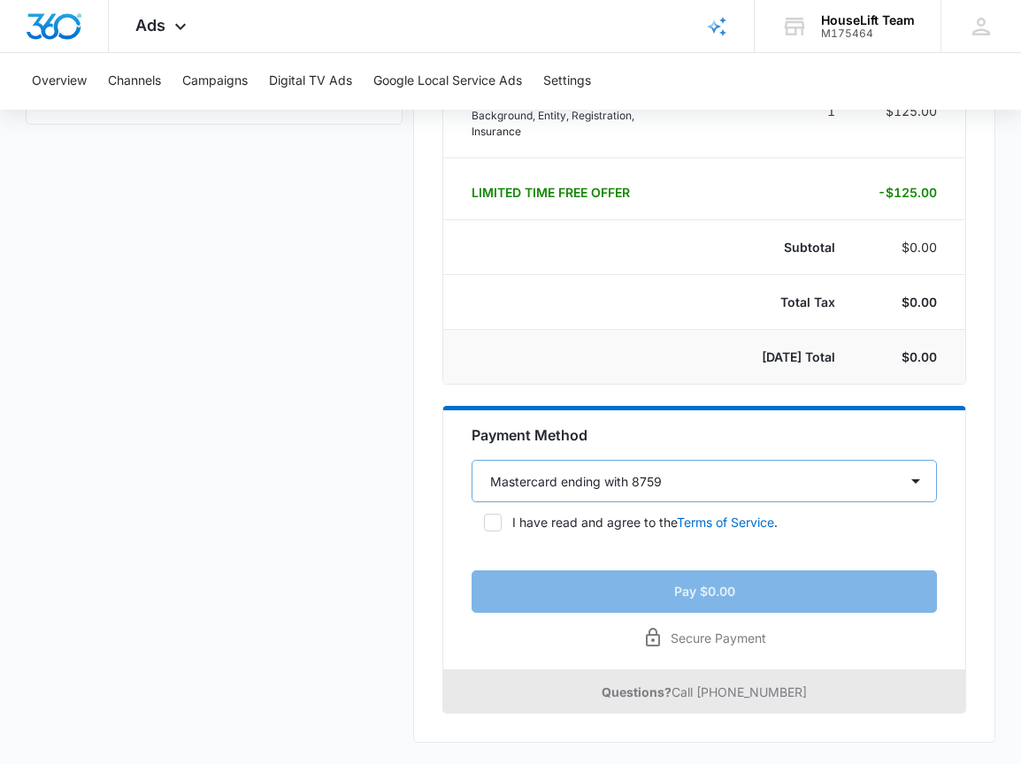
scroll to position [343, 0]
click at [622, 523] on p "I have read and agree to the Terms of Service ." at bounding box center [644, 522] width 265 height 19
click at [484, 523] on input "I have read and agree to the Terms of Service ." at bounding box center [477, 522] width 12 height 12
checkbox input "true"
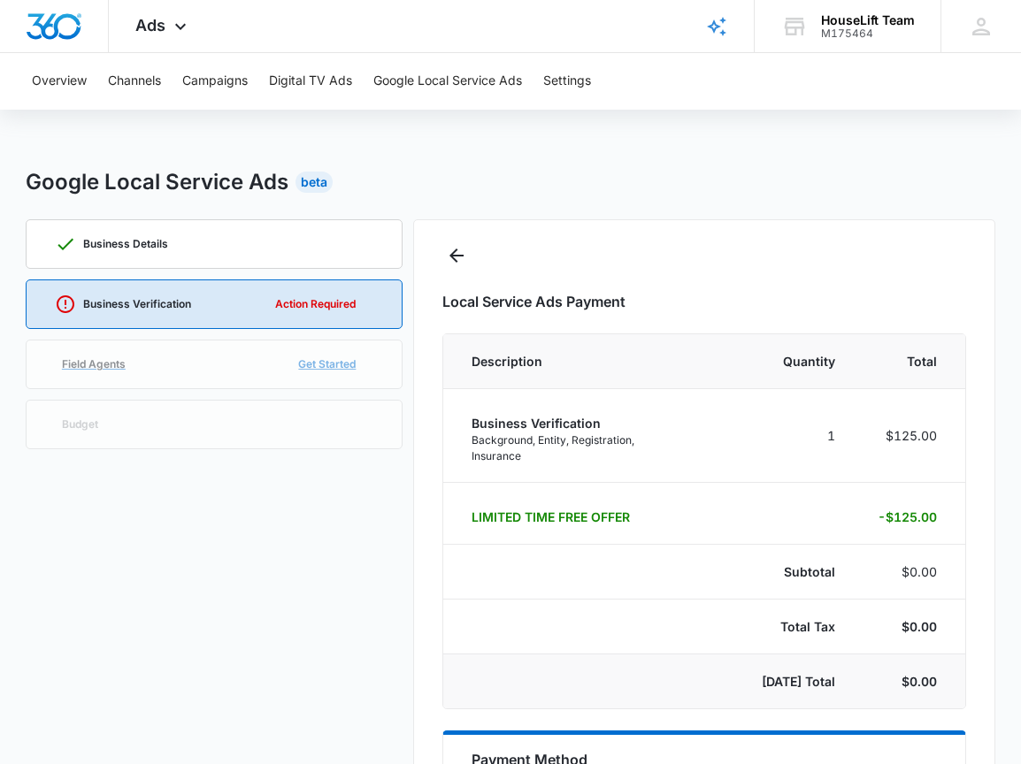
scroll to position [0, 0]
click at [149, 357] on link "Field Agents Get Started" at bounding box center [215, 365] width 378 height 50
click at [78, 369] on link "Field Agents Get Started" at bounding box center [215, 365] width 378 height 50
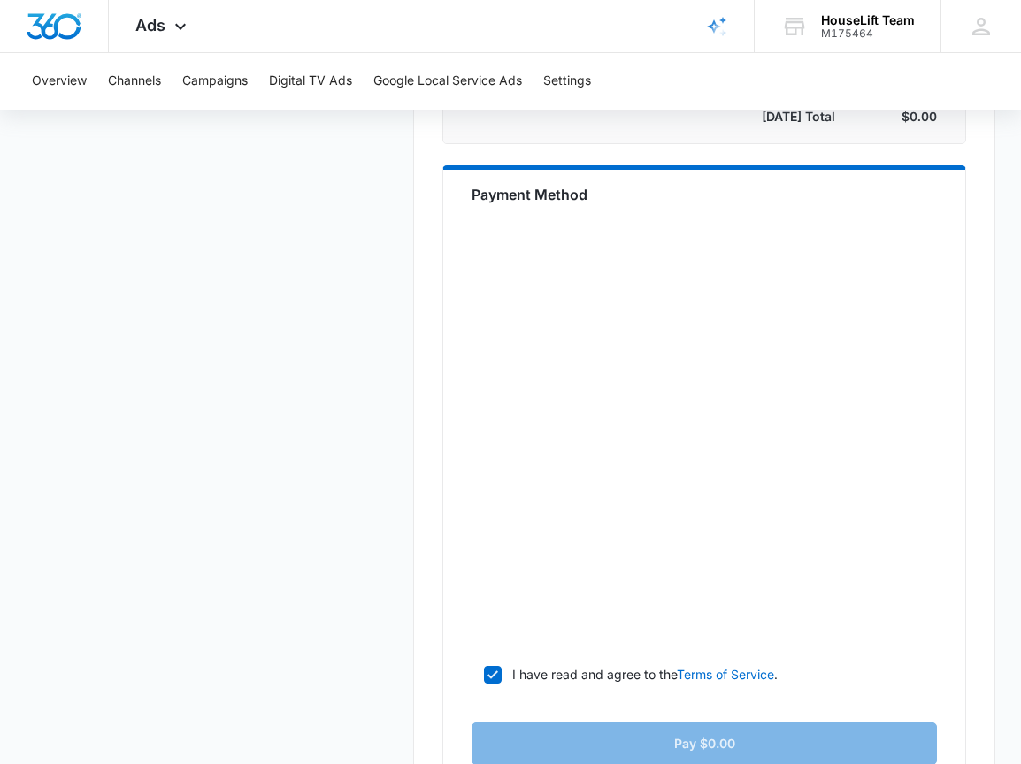
scroll to position [548, 0]
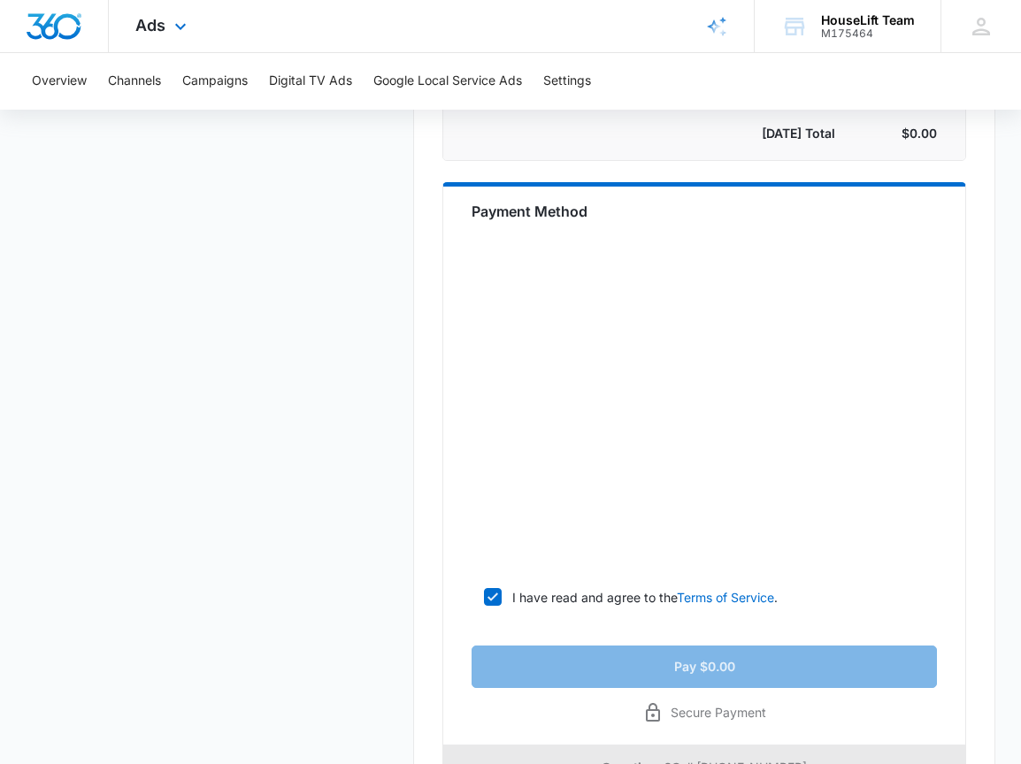
click at [287, 0] on div "Ads Apps Reputation Websites Forms CRM Email Social Shop Payments POS Content A…" at bounding box center [510, 26] width 1021 height 53
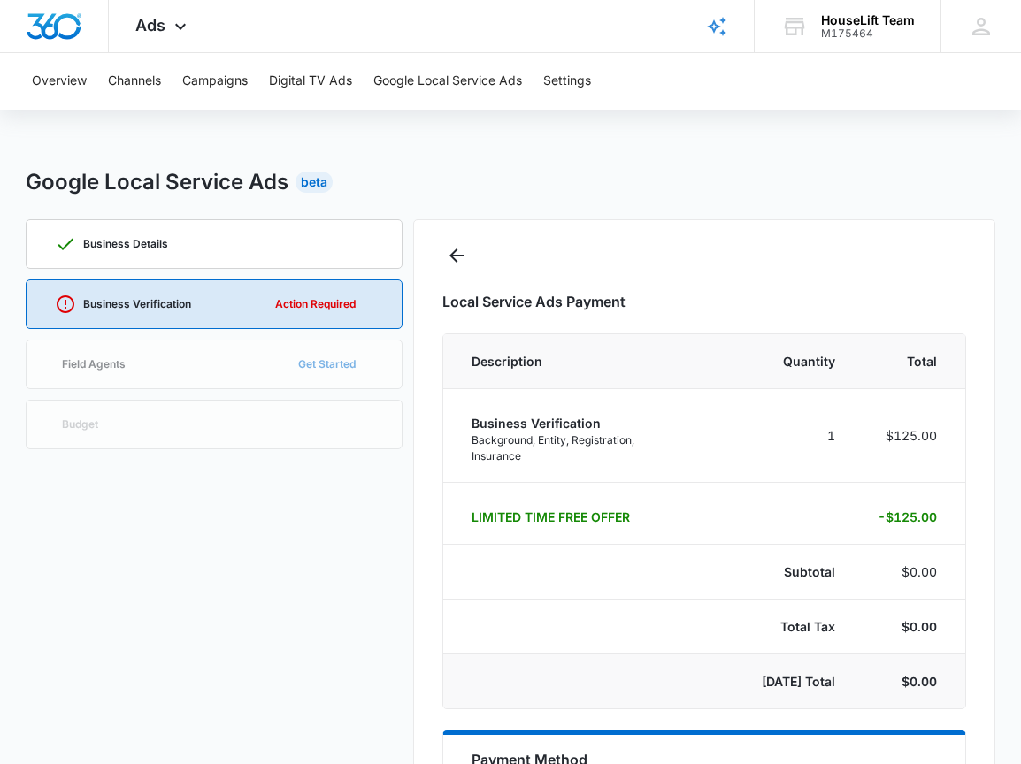
scroll to position [0, 0]
click at [164, 378] on link "Field Agents Get Started" at bounding box center [215, 365] width 378 height 50
click at [311, 356] on link "Field Agents Get Started" at bounding box center [215, 365] width 378 height 50
click at [463, 259] on icon "Go Back" at bounding box center [456, 255] width 21 height 21
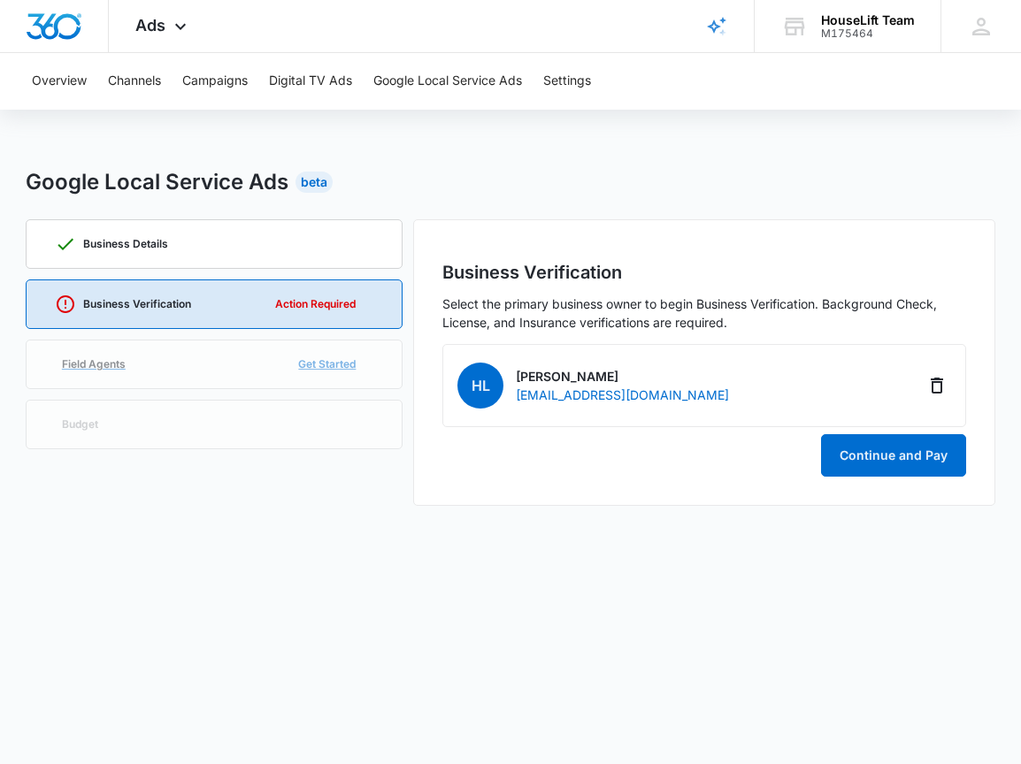
click at [325, 364] on link "Field Agents Get Started" at bounding box center [215, 365] width 378 height 50
click at [93, 371] on link "Field Agents Get Started" at bounding box center [215, 365] width 378 height 50
click at [175, 656] on body "Ads Apps Reputation Websites Forms CRM Email Social Shop Payments POS Content A…" at bounding box center [510, 382] width 1021 height 764
click at [334, 353] on link "Field Agents Get Started" at bounding box center [215, 365] width 378 height 50
click at [858, 458] on button "Continue and Pay" at bounding box center [893, 455] width 145 height 42
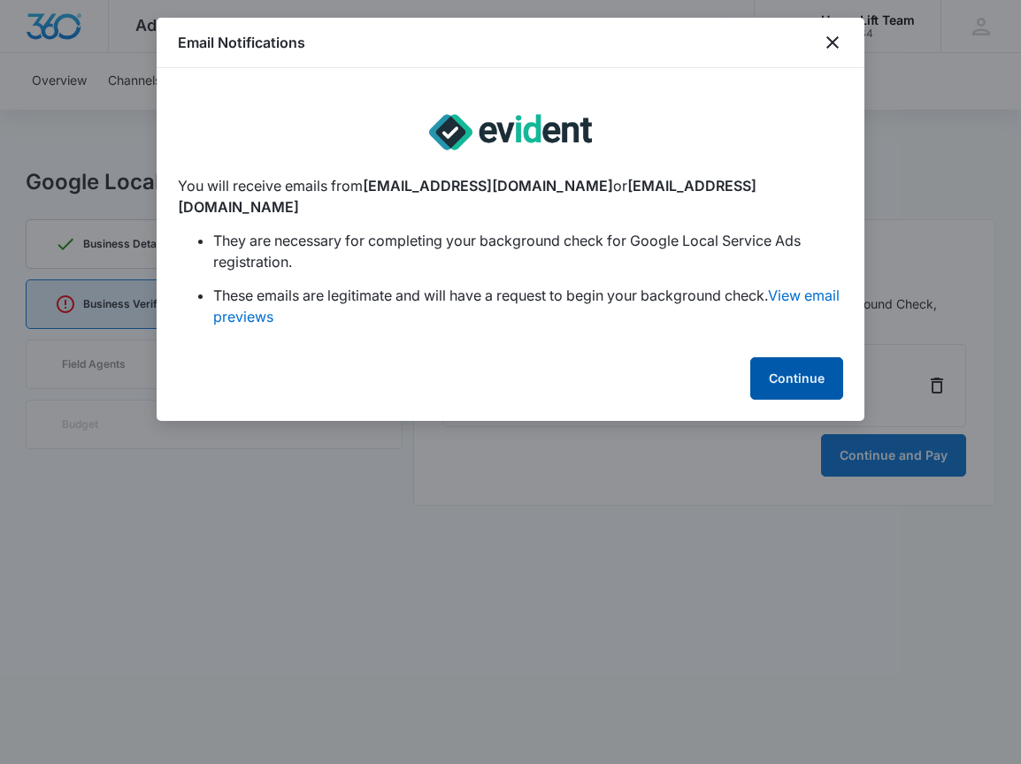
click at [807, 359] on button "Continue" at bounding box center [796, 378] width 93 height 42
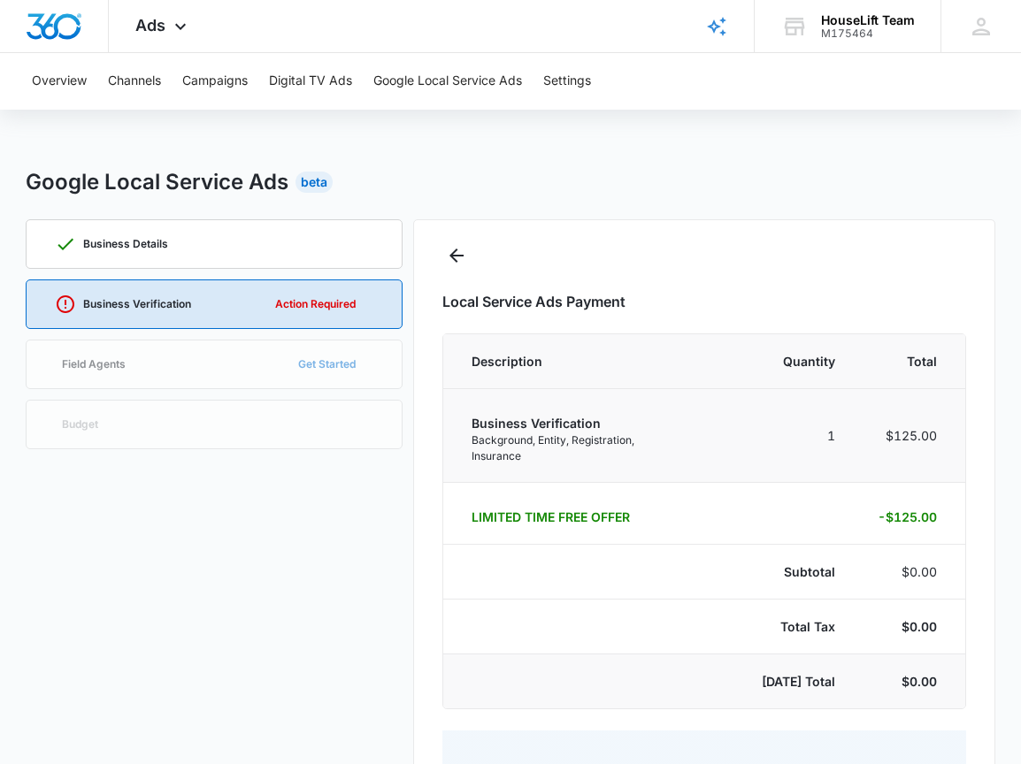
select select "pm_1Rfm00A4n8RTgNjURSGiKB2t"
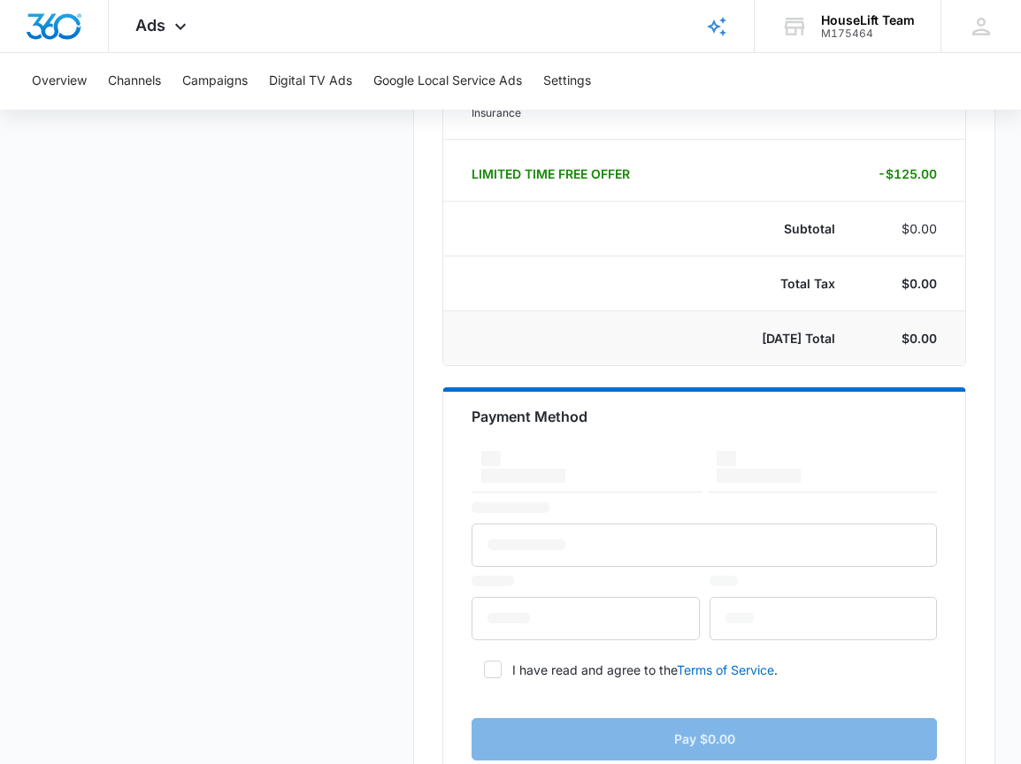
scroll to position [295, 0]
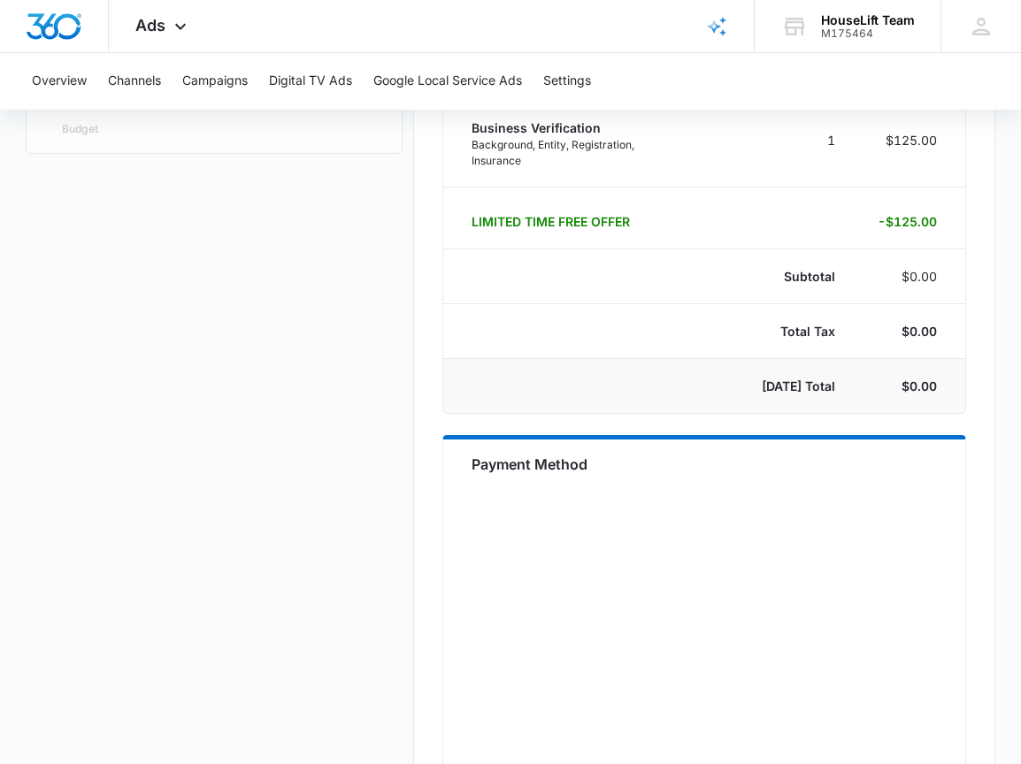
click at [425, 545] on div "Local Service Ads Payment Description Quantity Total Business Verification Back…" at bounding box center [704, 497] width 582 height 1147
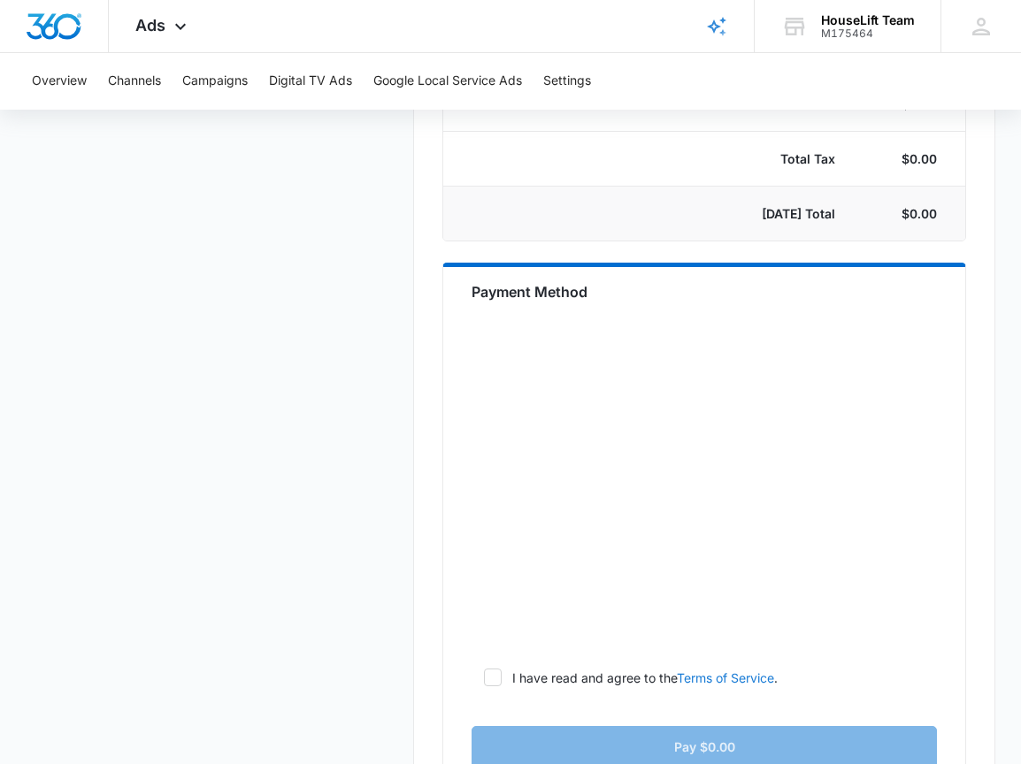
scroll to position [492, 0]
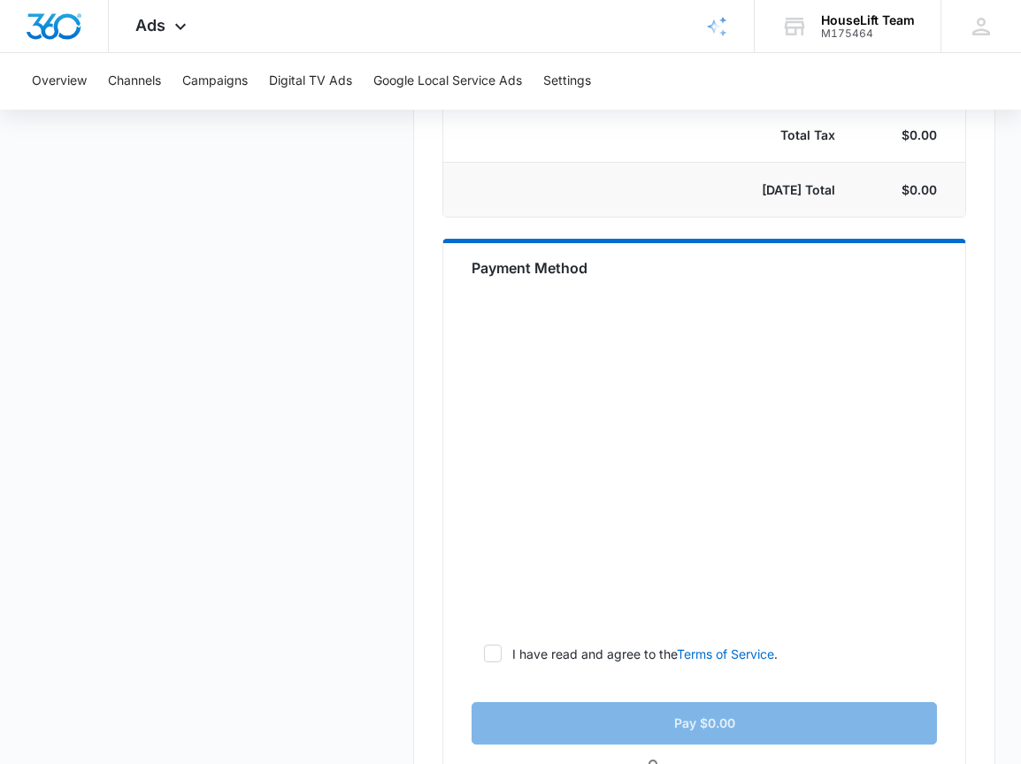
click at [632, 663] on p "I have read and agree to the Terms of Service ." at bounding box center [644, 654] width 265 height 19
click at [484, 660] on input "I have read and agree to the Terms of Service ." at bounding box center [477, 653] width 12 height 12
checkbox input "true"
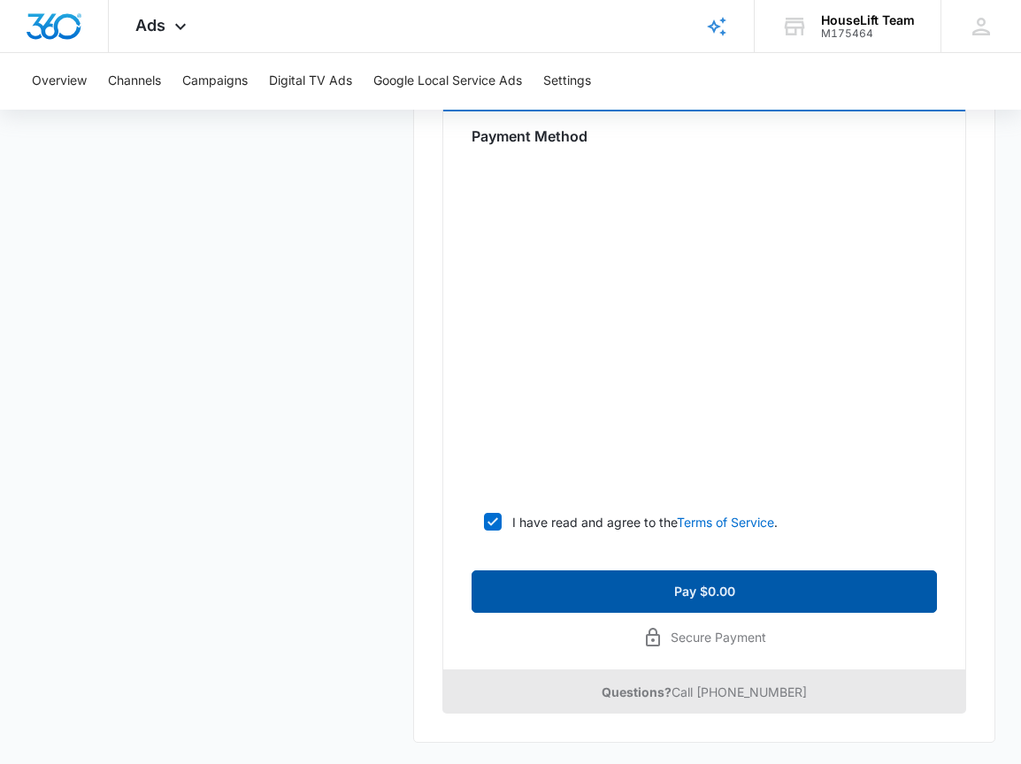
click at [697, 587] on button "Pay $0.00" at bounding box center [703, 591] width 465 height 42
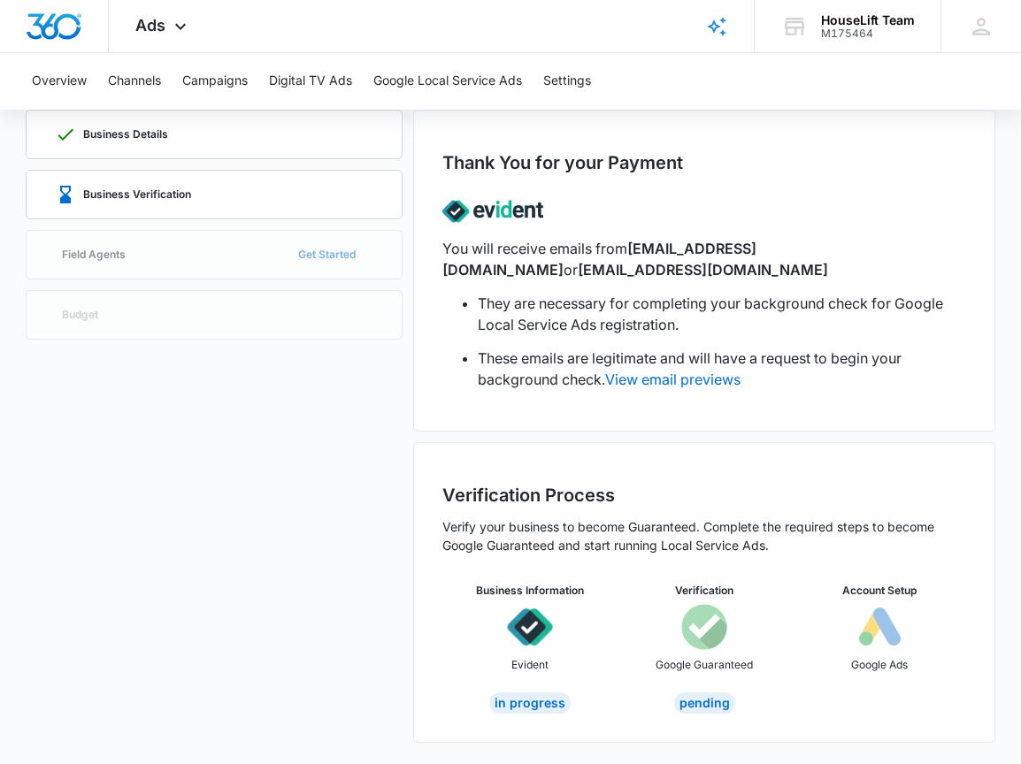
scroll to position [110, 0]
click at [330, 257] on link "Field Agents Get Started" at bounding box center [215, 255] width 378 height 50
click at [135, 250] on link "Field Agents Get Started" at bounding box center [215, 255] width 378 height 50
click at [345, 258] on link "Field Agents Get Started" at bounding box center [215, 255] width 378 height 50
click at [313, 256] on link "Field Agents Get Started" at bounding box center [215, 255] width 378 height 50
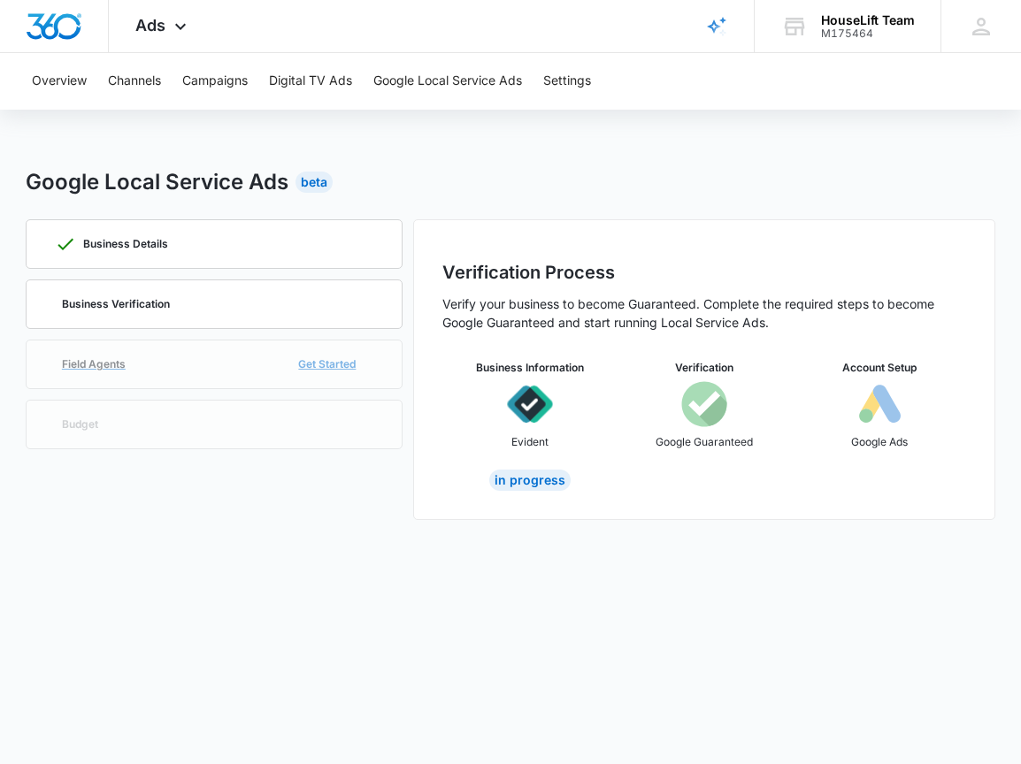
click at [330, 363] on link "Field Agents Get Started" at bounding box center [215, 365] width 378 height 50
click at [333, 359] on link "Field Agents Get Started" at bounding box center [215, 365] width 378 height 50
click at [306, 377] on link "Field Agents Get Started" at bounding box center [215, 365] width 378 height 50
click at [332, 363] on link "Field Agents Get Started" at bounding box center [215, 365] width 378 height 50
click at [515, 474] on div "In Progress" at bounding box center [529, 480] width 81 height 21
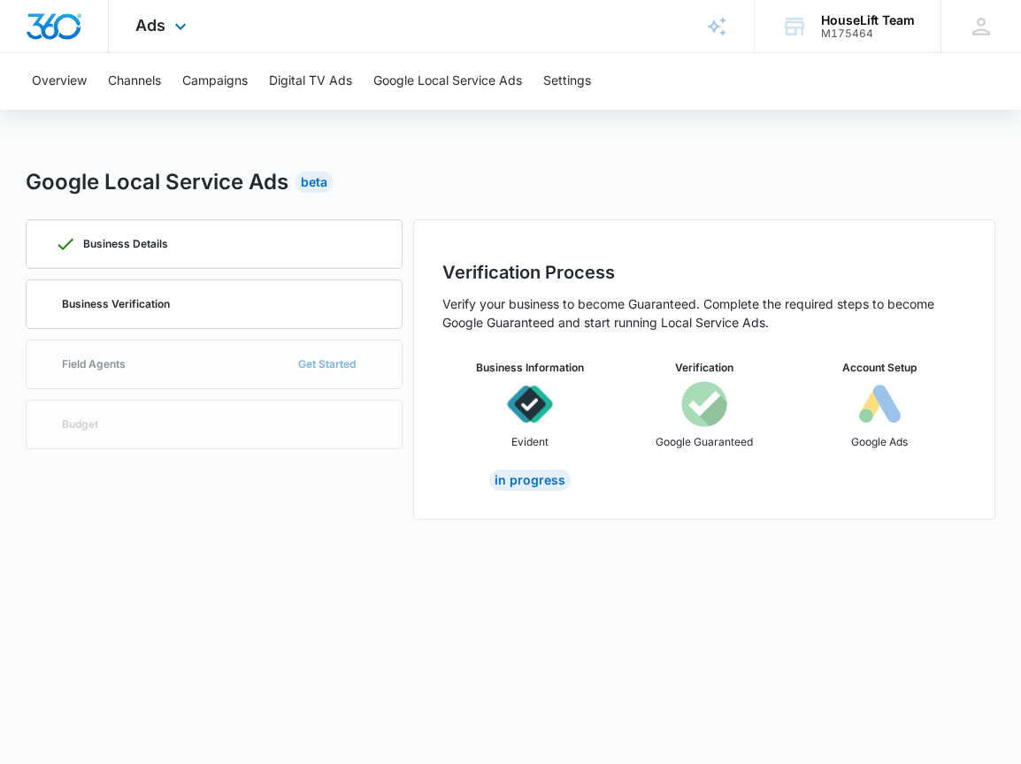
click at [65, 18] on img "Dashboard" at bounding box center [54, 26] width 57 height 27
